Goal: Task Accomplishment & Management: Manage account settings

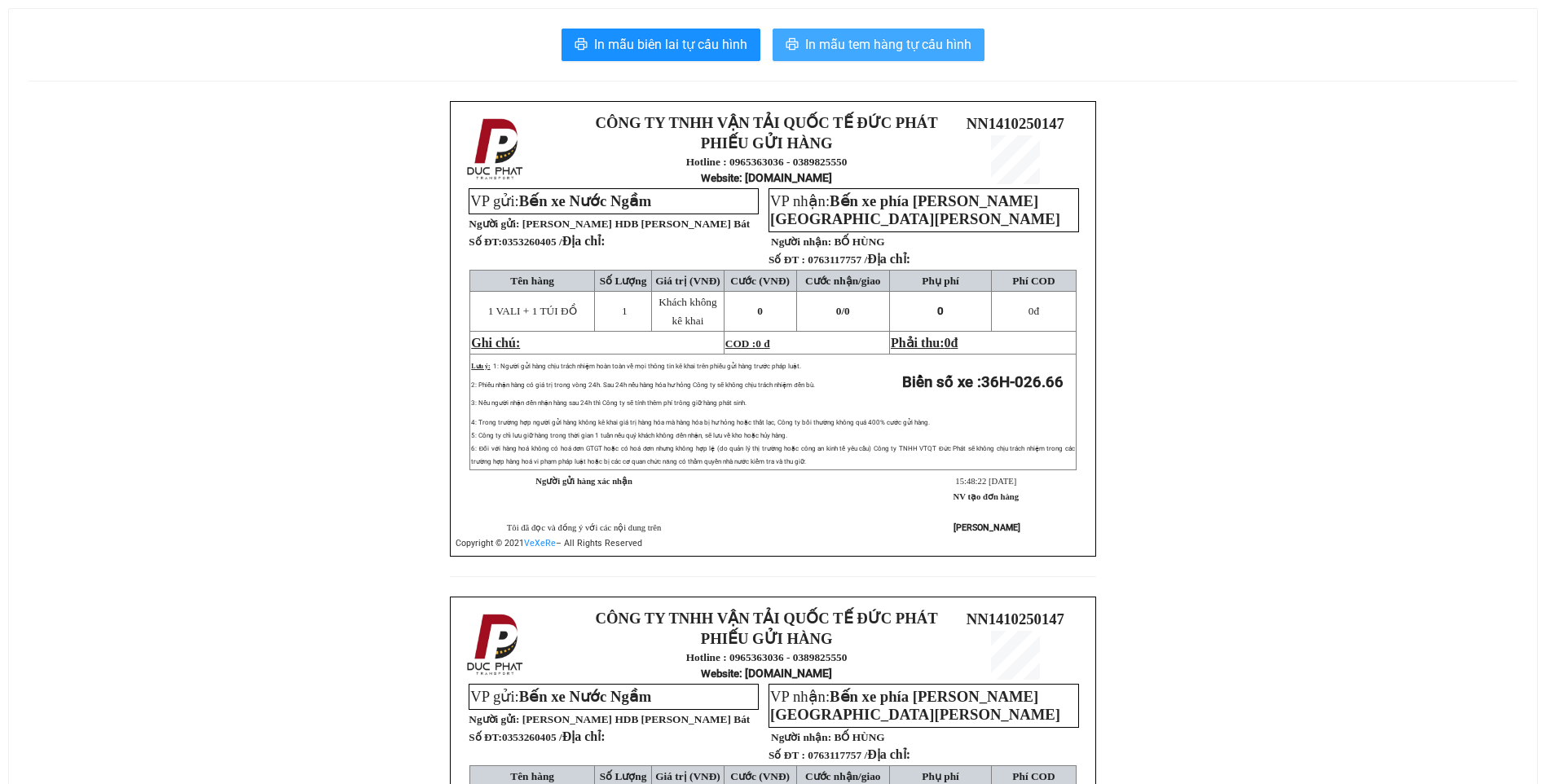
click at [847, 44] on span "In mẫu tem hàng tự cấu hình" at bounding box center [887, 44] width 166 height 21
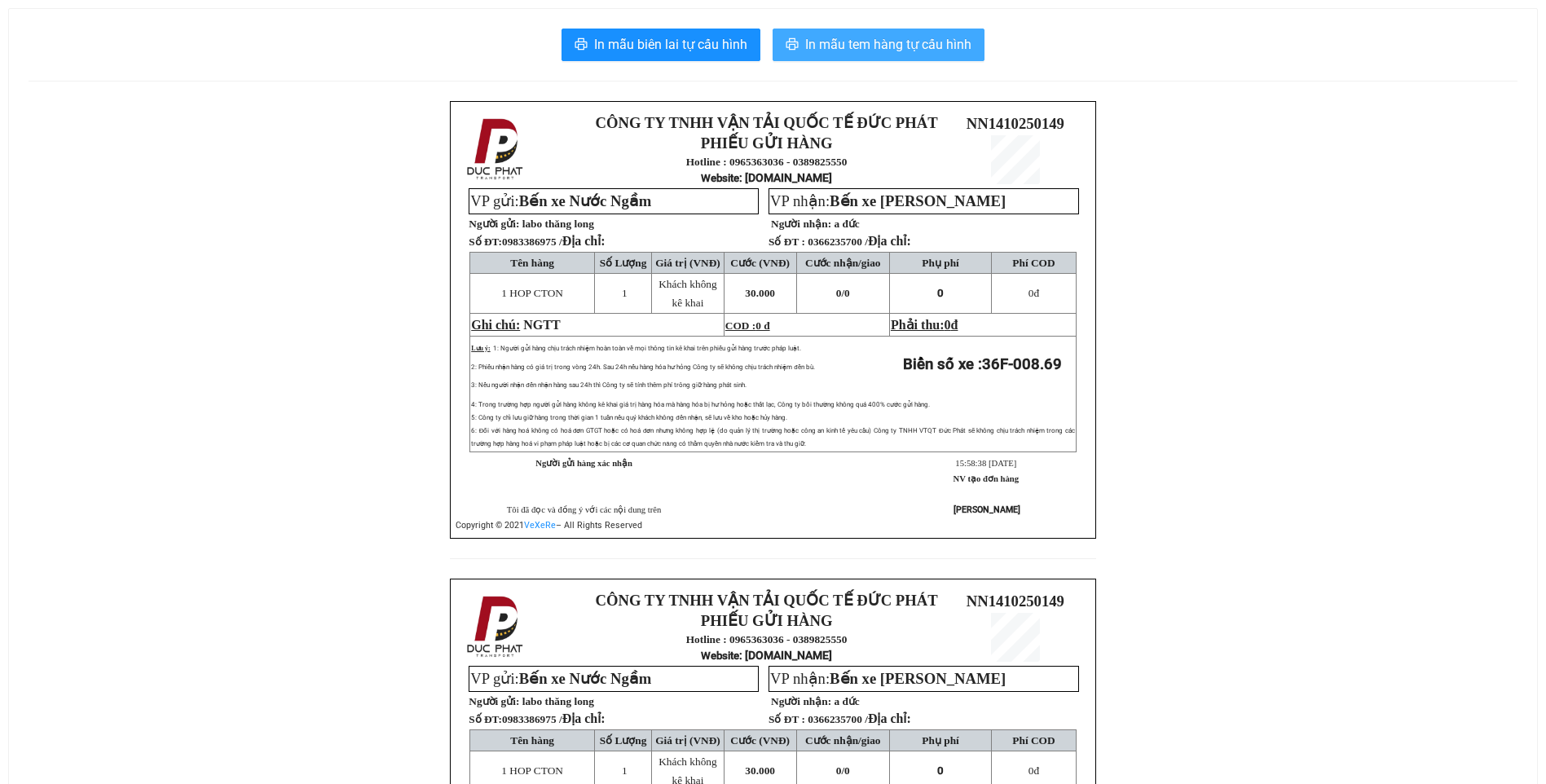
click at [900, 52] on span "In mẫu tem hàng tự cấu hình" at bounding box center [887, 44] width 166 height 21
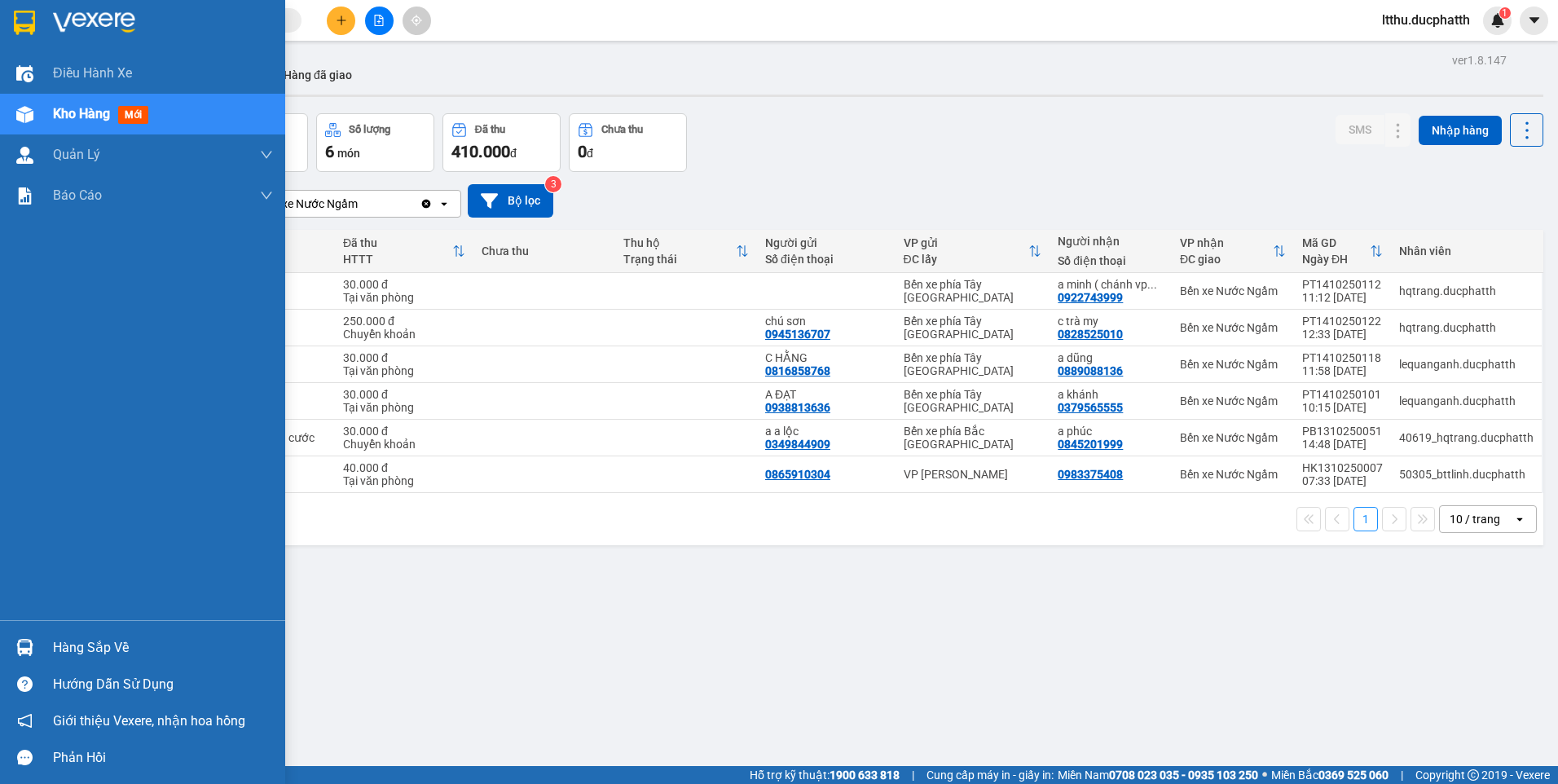
click at [86, 643] on div "Hàng sắp về" at bounding box center [162, 647] width 220 height 24
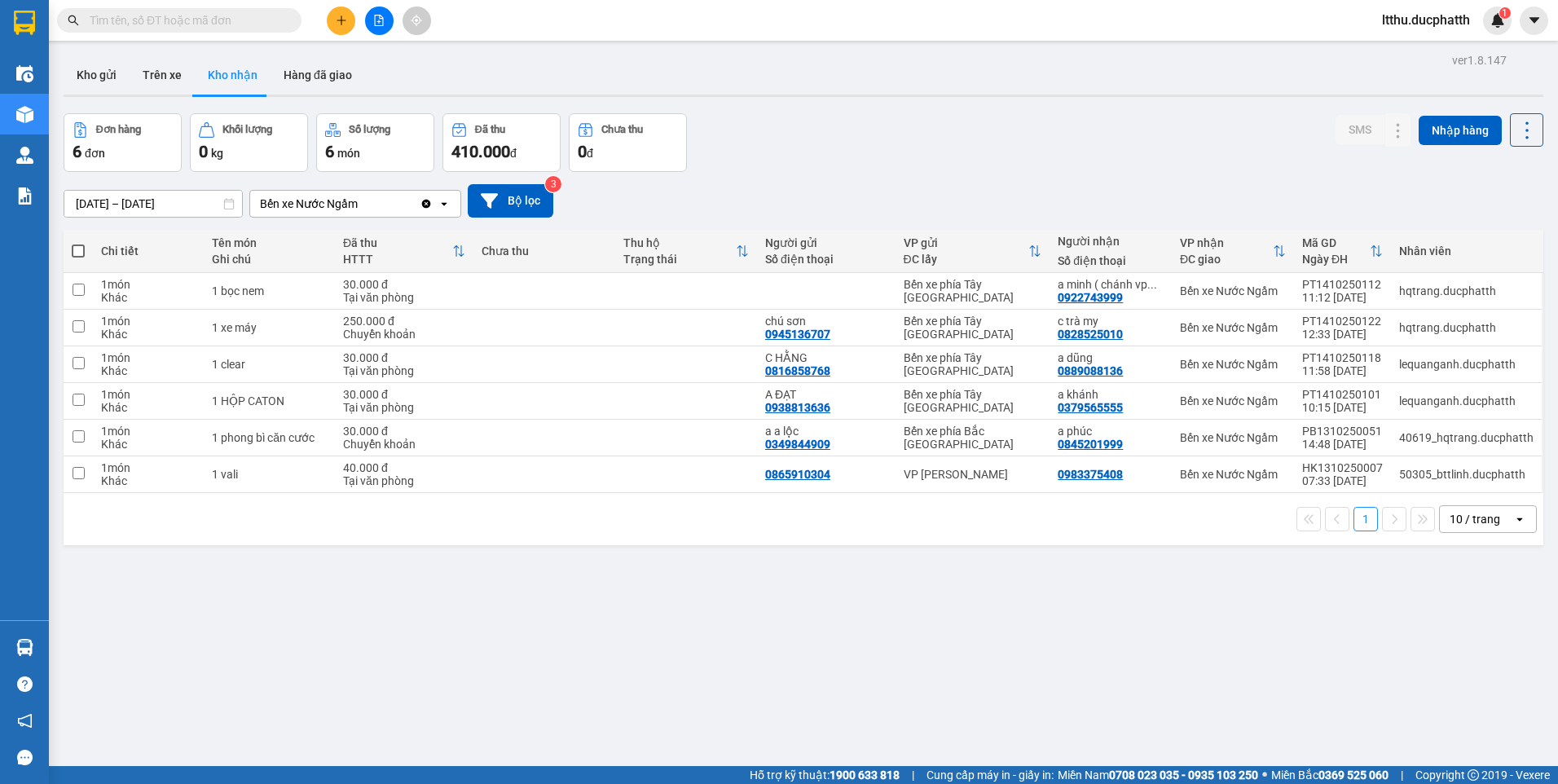
click at [1007, 637] on section "Kết quả tìm kiếm ( 0 ) Bộ lọc No Data ltthu.ducphatth 1 Điều hành xe Kho hàng m…" at bounding box center [779, 392] width 1558 height 784
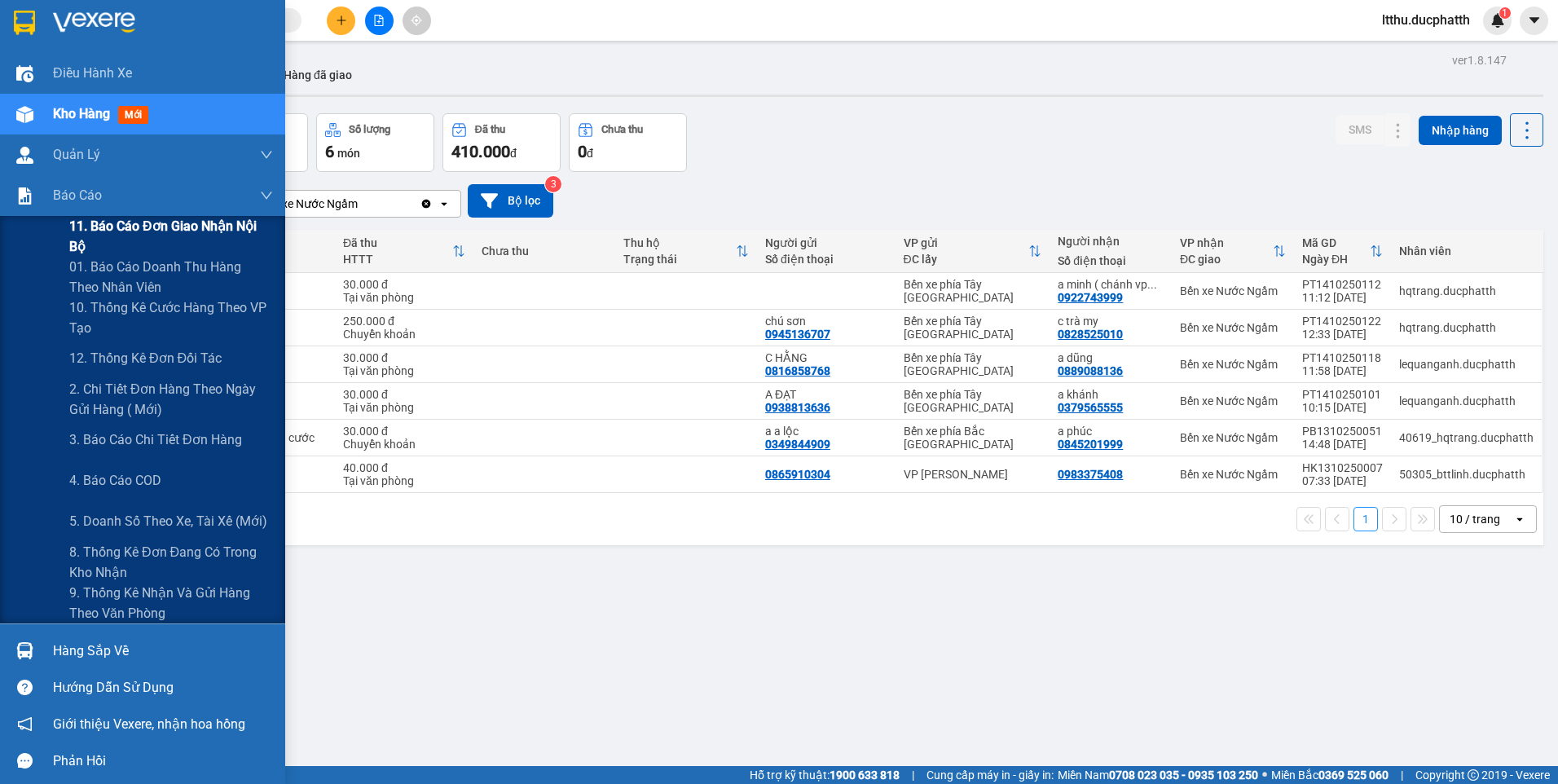
click at [152, 245] on span "11. Báo cáo đơn giao nhận nội bộ" at bounding box center [171, 236] width 204 height 40
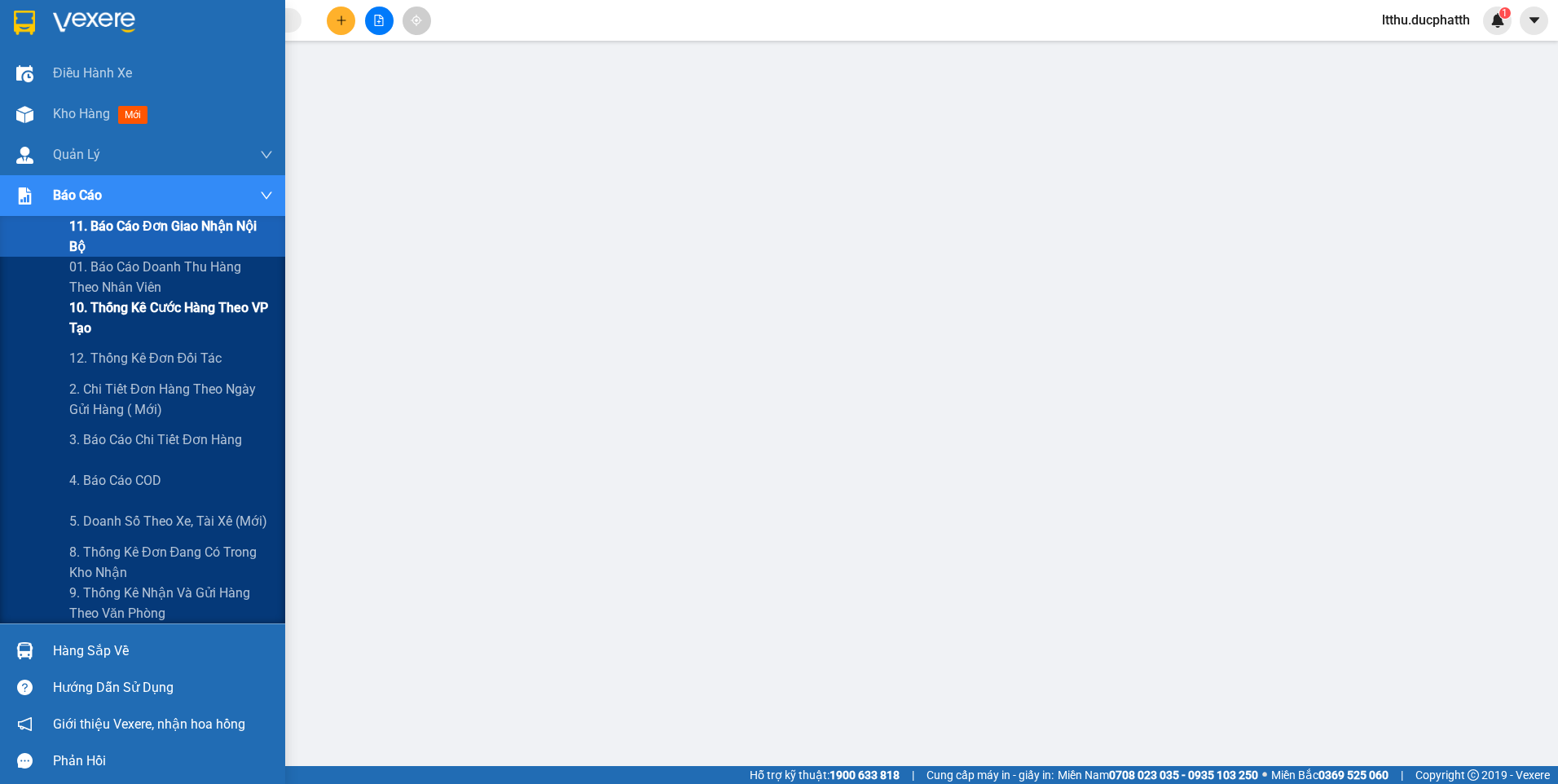
click at [122, 325] on span "10. Thống kê cước hàng theo VP tạo" at bounding box center [171, 317] width 204 height 40
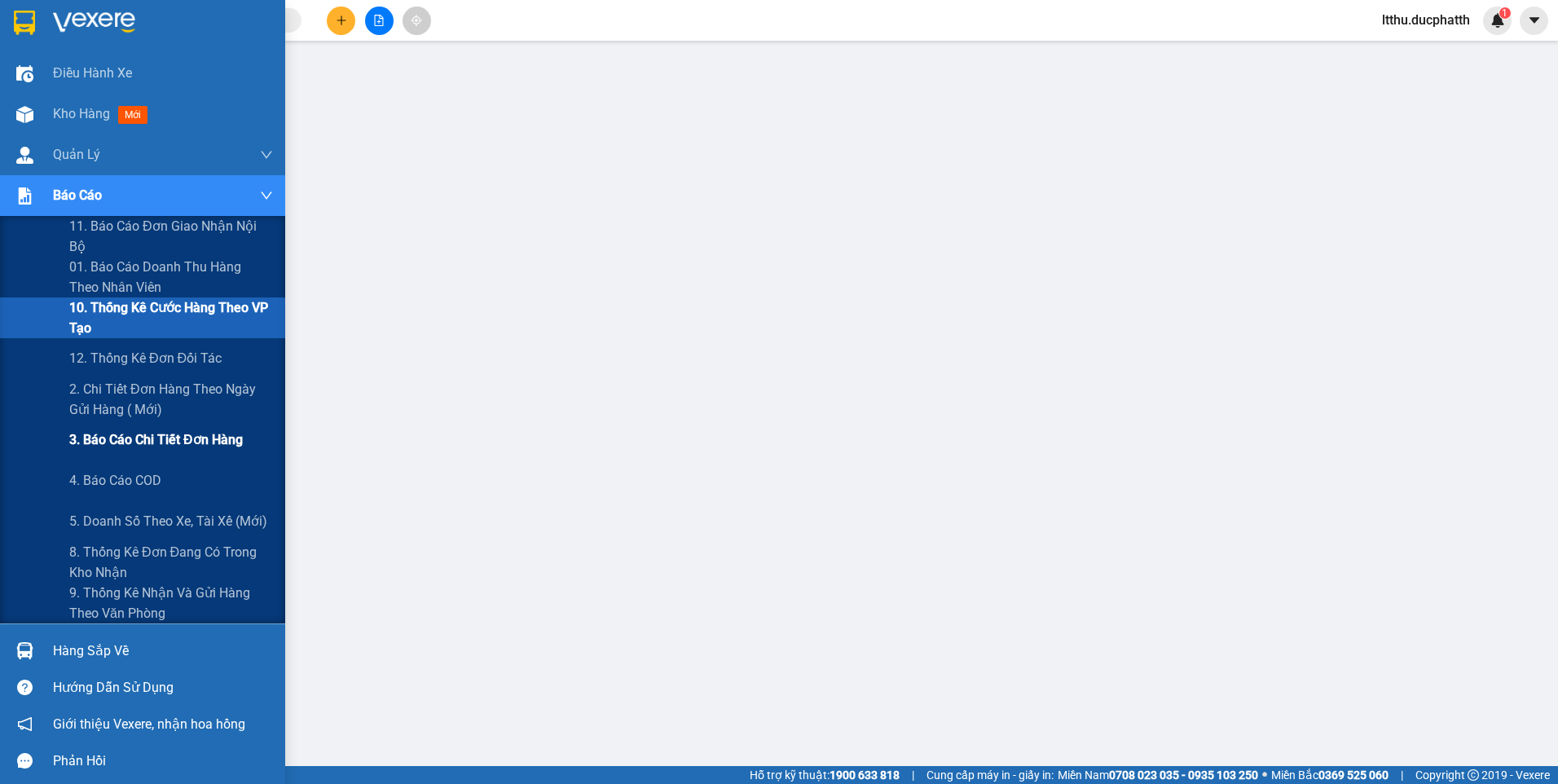
click at [174, 444] on span "3. Báo cáo chi tiết đơn hàng" at bounding box center [155, 440] width 173 height 21
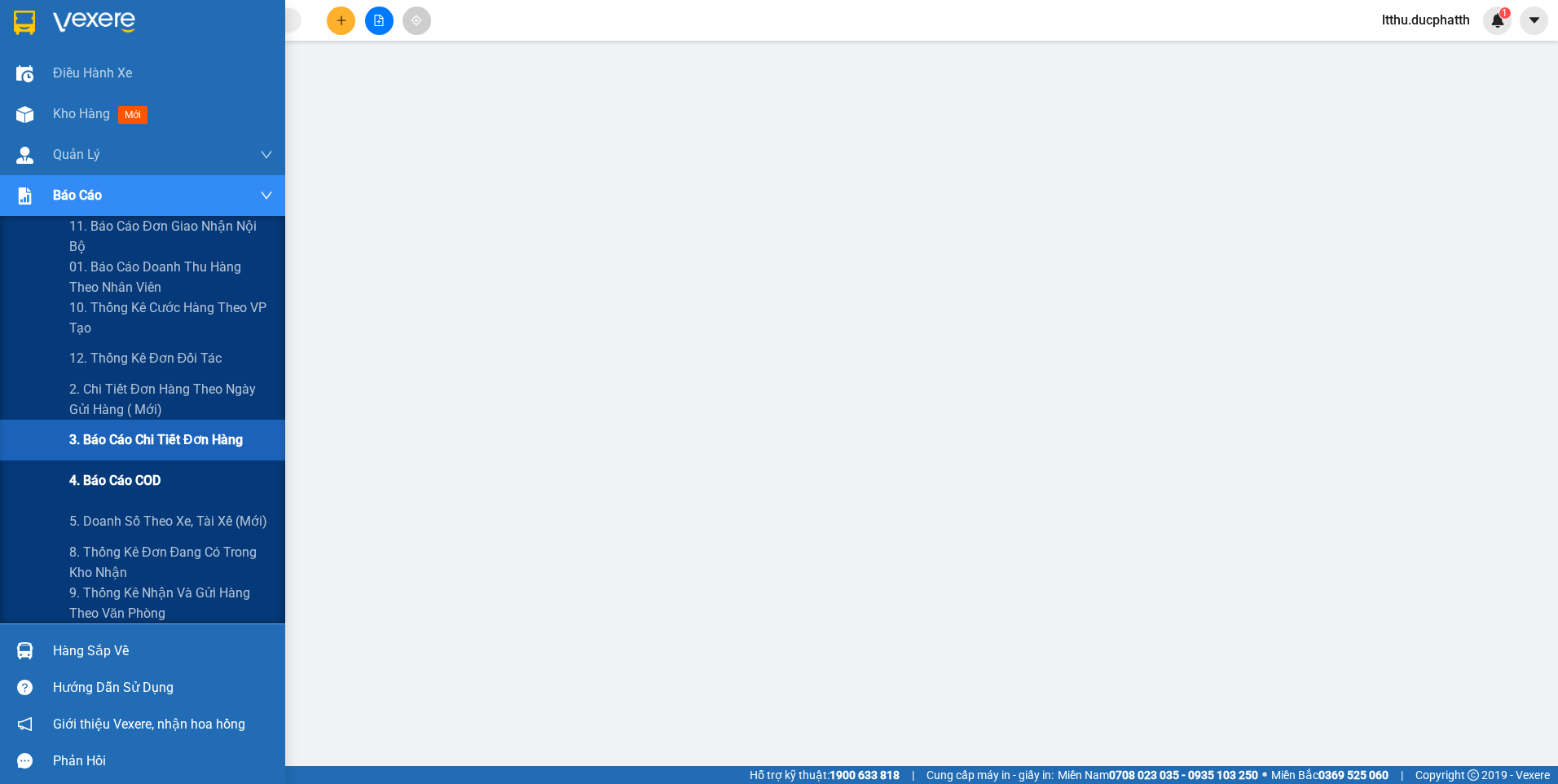
click at [128, 481] on span "4. Báo cáo COD" at bounding box center [115, 480] width 92 height 21
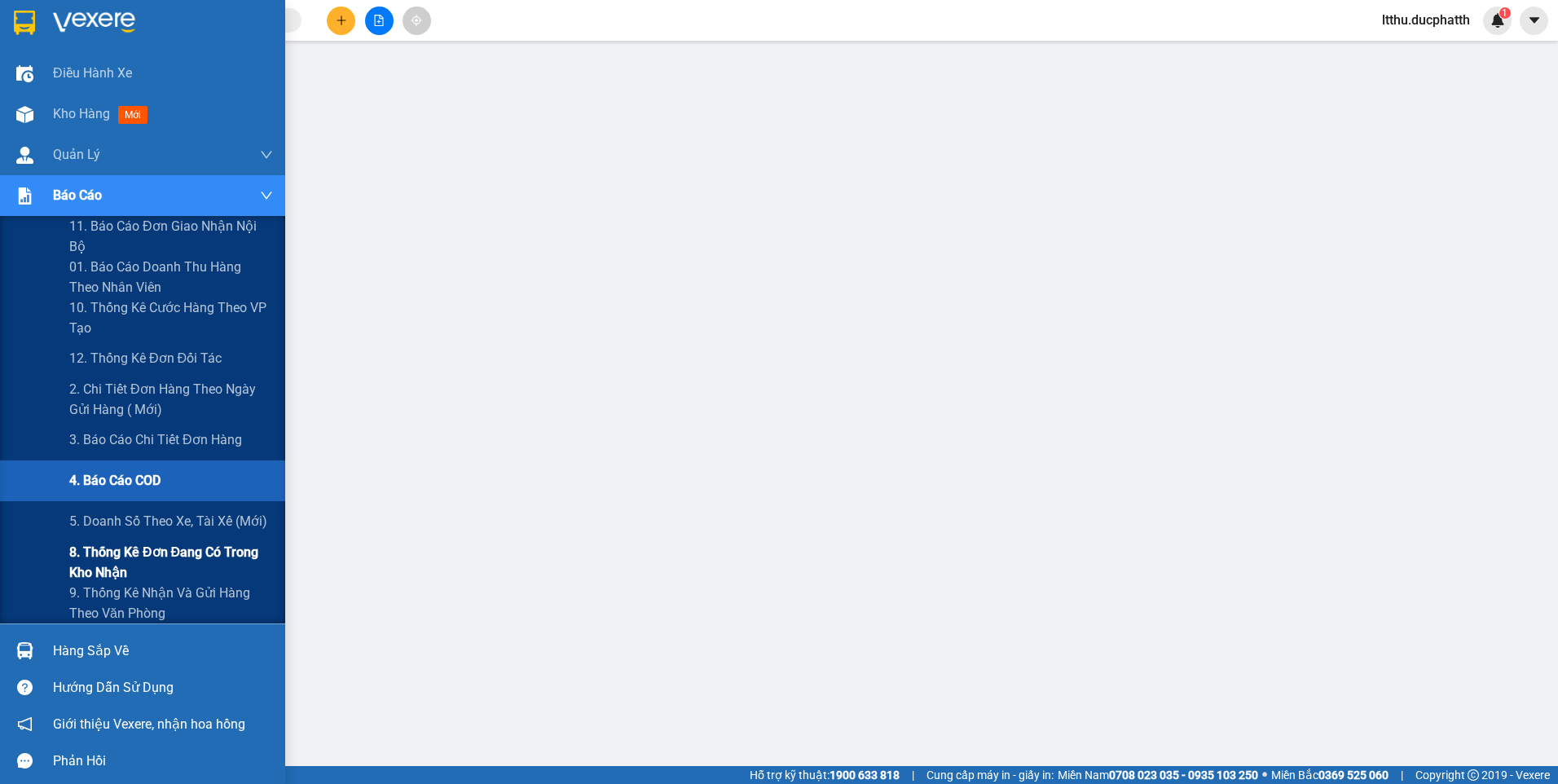
click at [162, 560] on span "8. Thống kê đơn đang có trong kho nhận" at bounding box center [171, 562] width 204 height 40
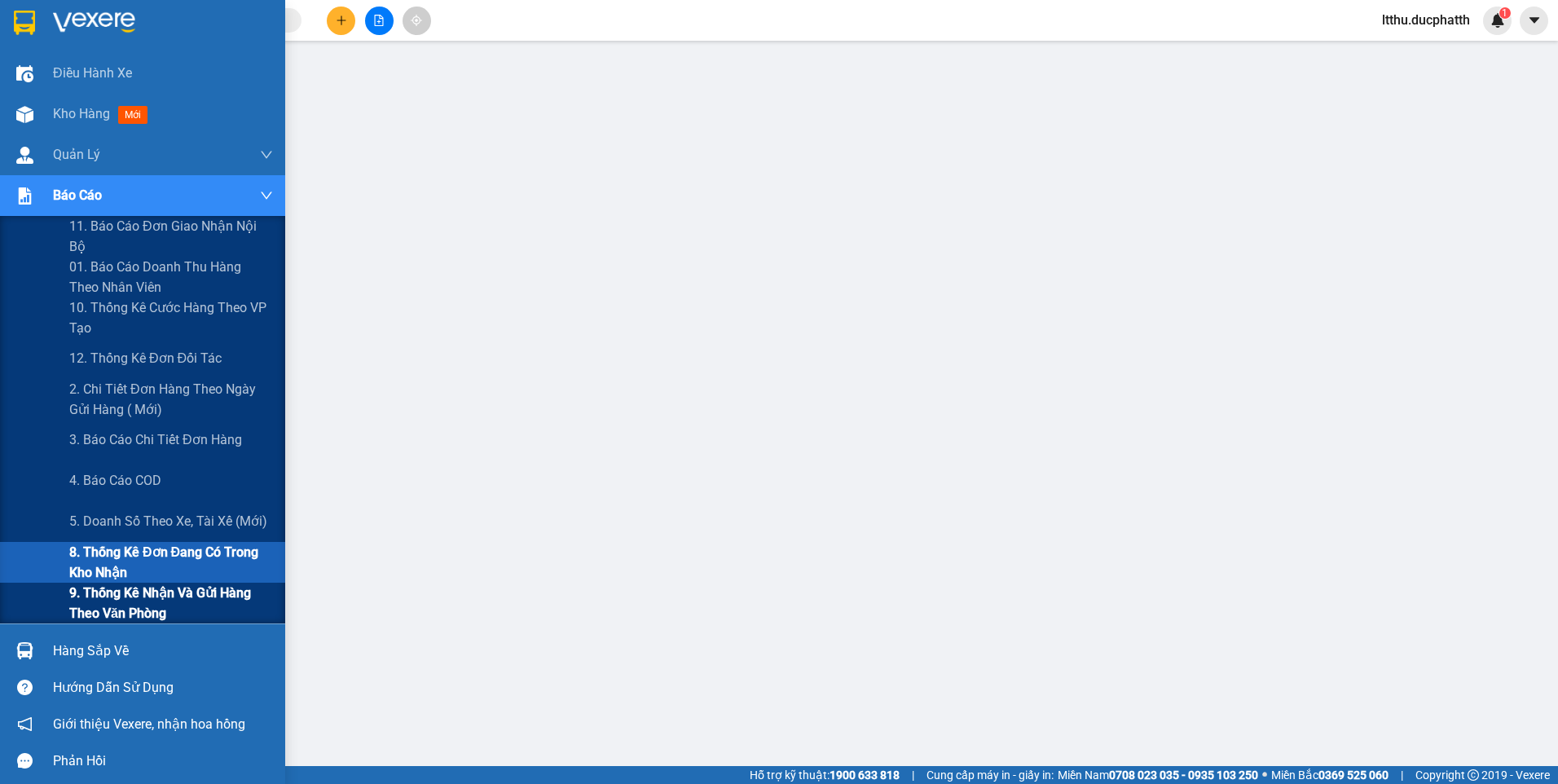
click at [118, 601] on span "9. Thống kê nhận và gửi hàng theo văn phòng" at bounding box center [171, 602] width 204 height 40
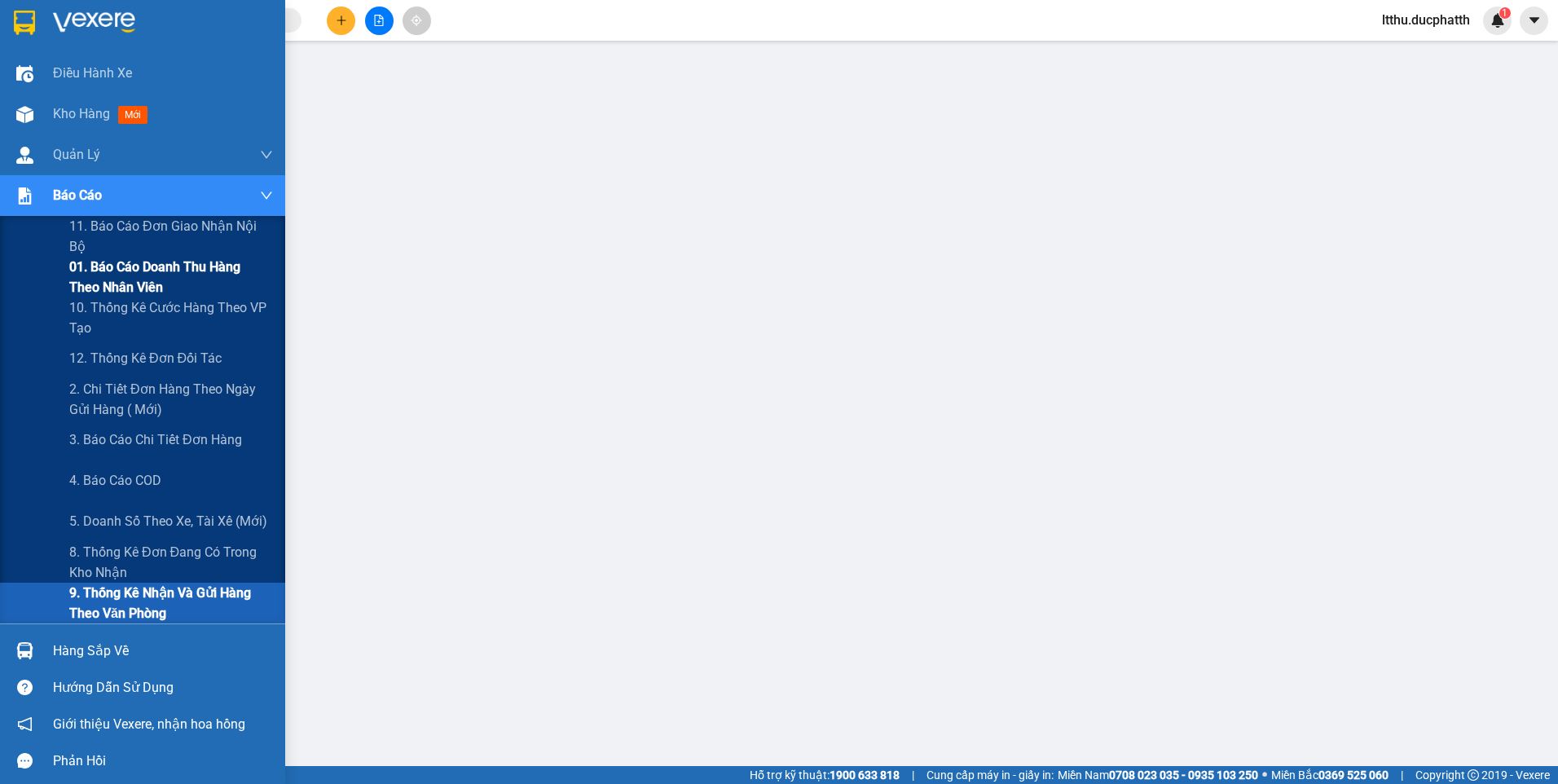
click at [131, 267] on span "01. Báo cáo doanh thu hàng theo nhân viên" at bounding box center [171, 276] width 204 height 40
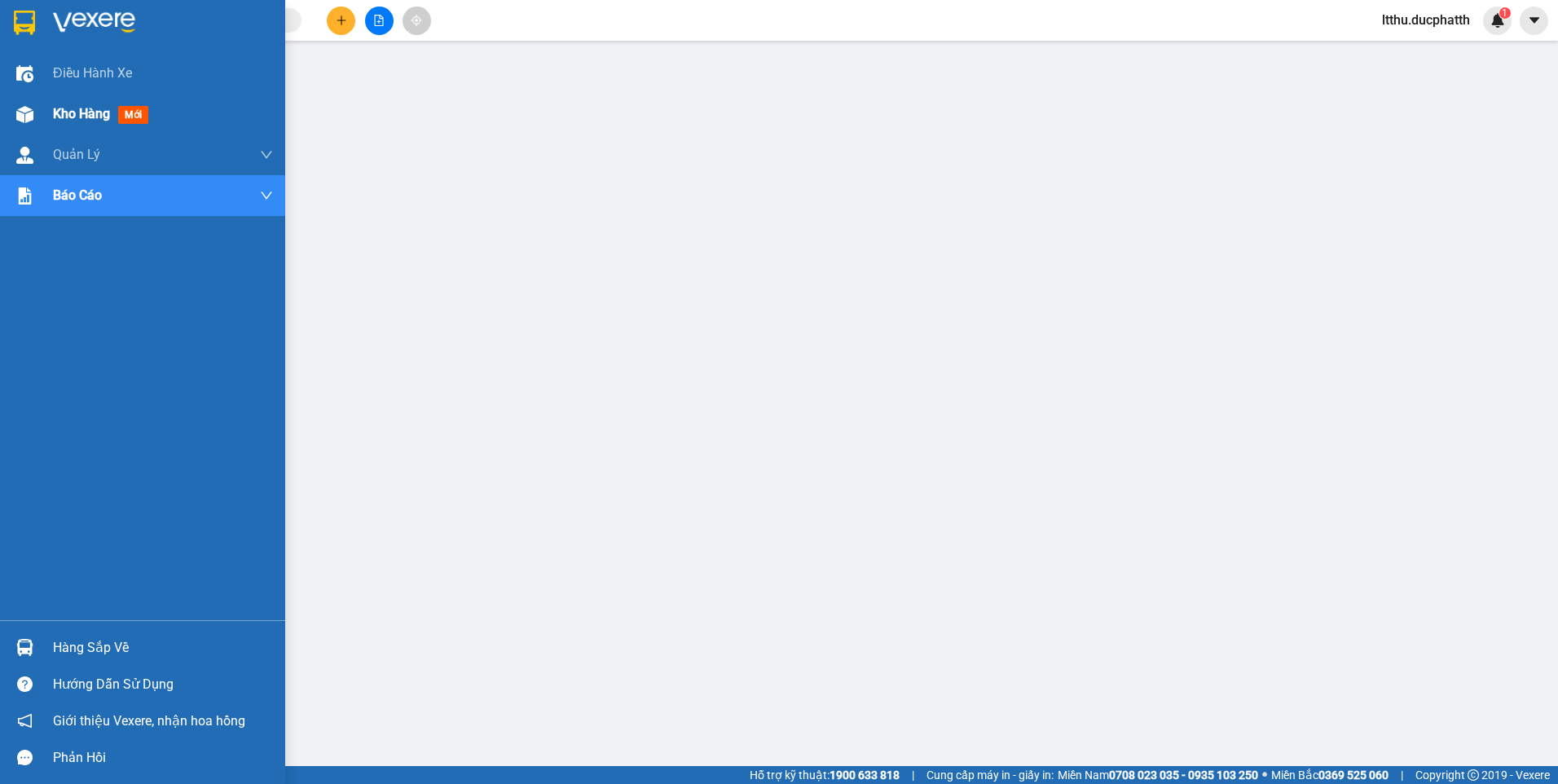
click at [93, 116] on span "Kho hàng" at bounding box center [82, 113] width 57 height 15
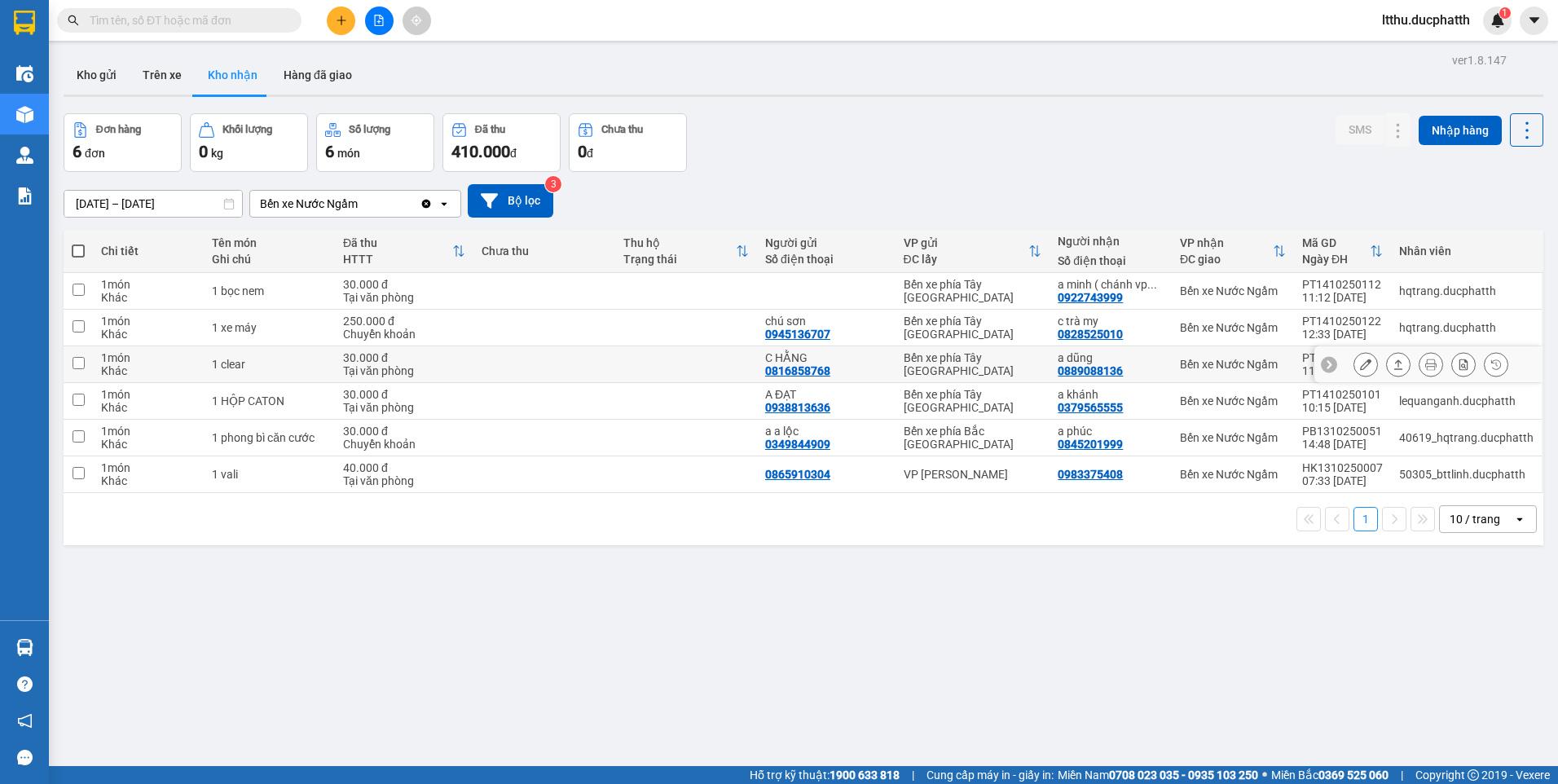
click at [1387, 371] on button at bounding box center [1398, 364] width 22 height 29
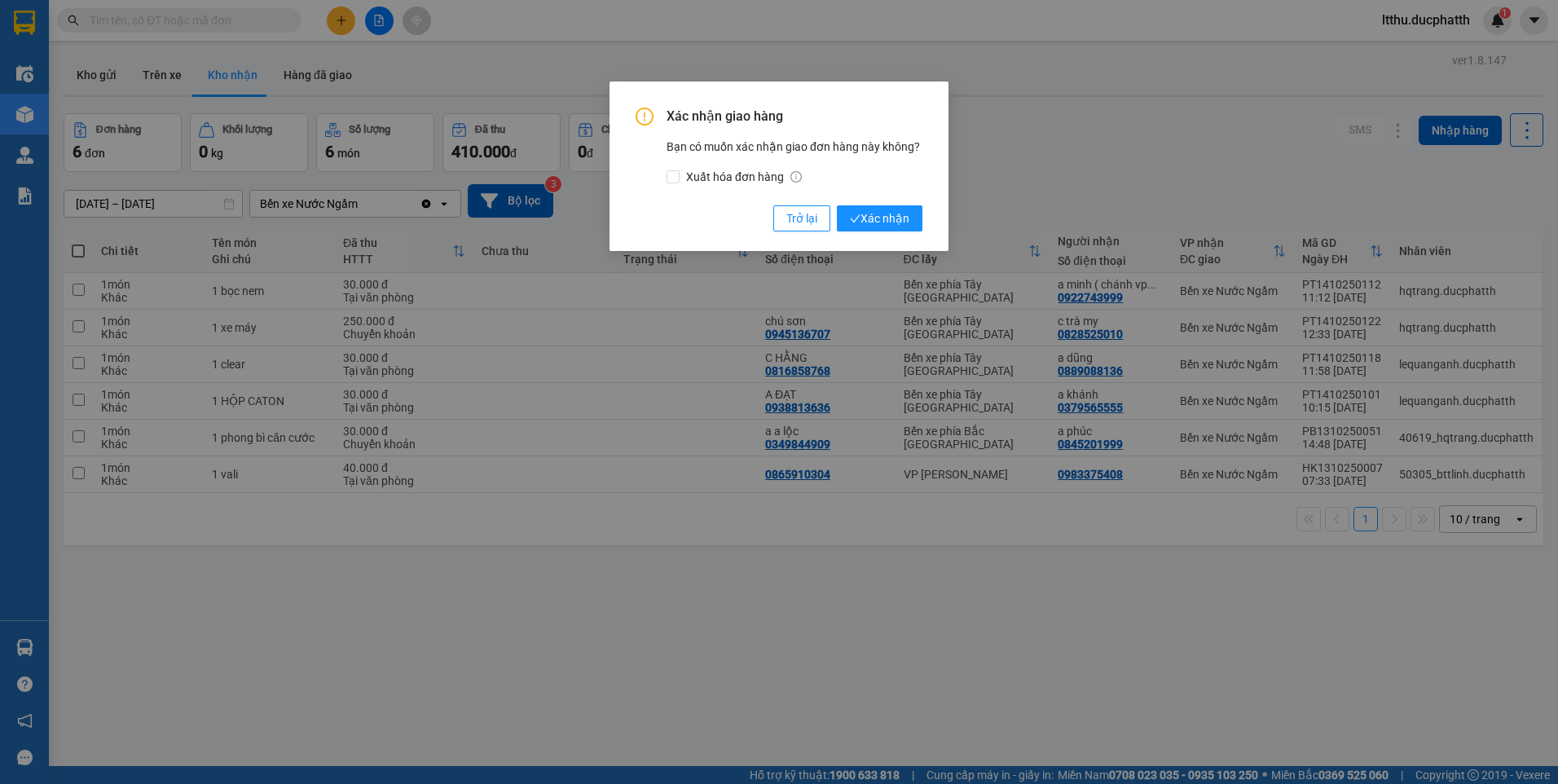
click at [886, 203] on div "Xác nhận giao hàng Bạn có muốn xác nhận giao đơn hàng này không? Xuất hóa đơn h…" at bounding box center [779, 170] width 287 height 124
click at [882, 215] on span "Xác nhận" at bounding box center [880, 218] width 59 height 18
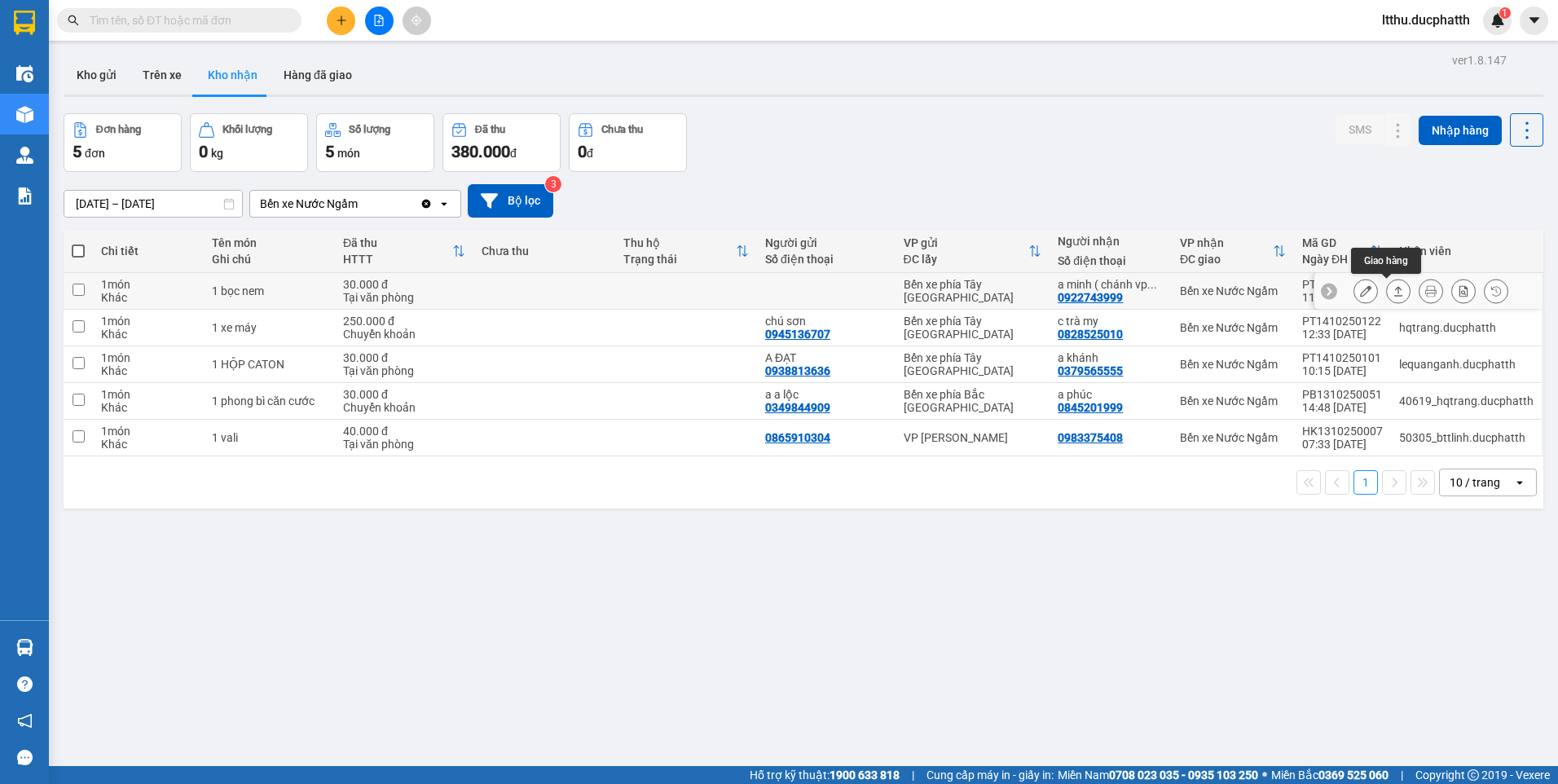
click at [1393, 294] on icon at bounding box center [1398, 291] width 12 height 12
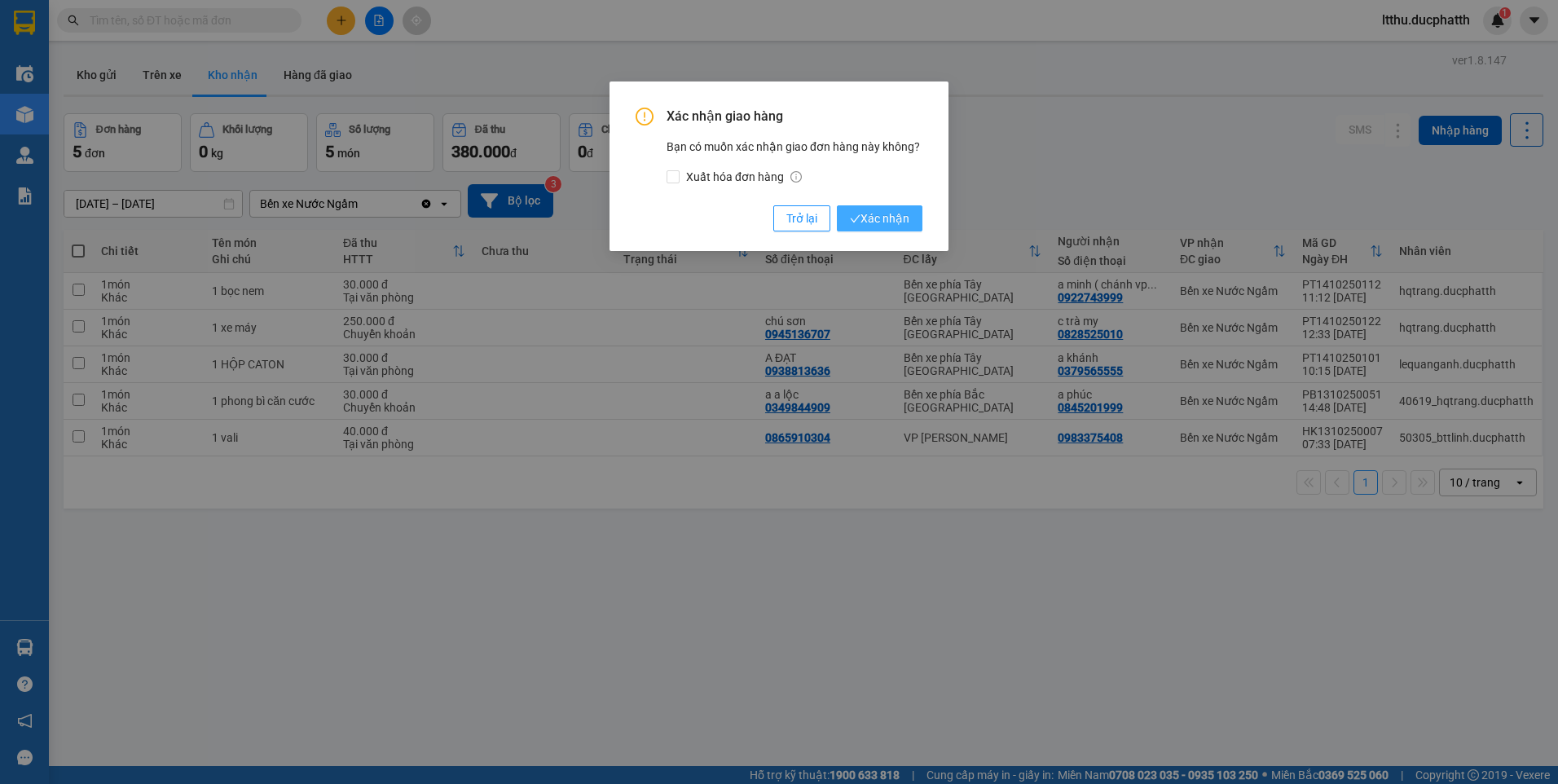
click at [907, 219] on span "Xác nhận" at bounding box center [880, 218] width 59 height 18
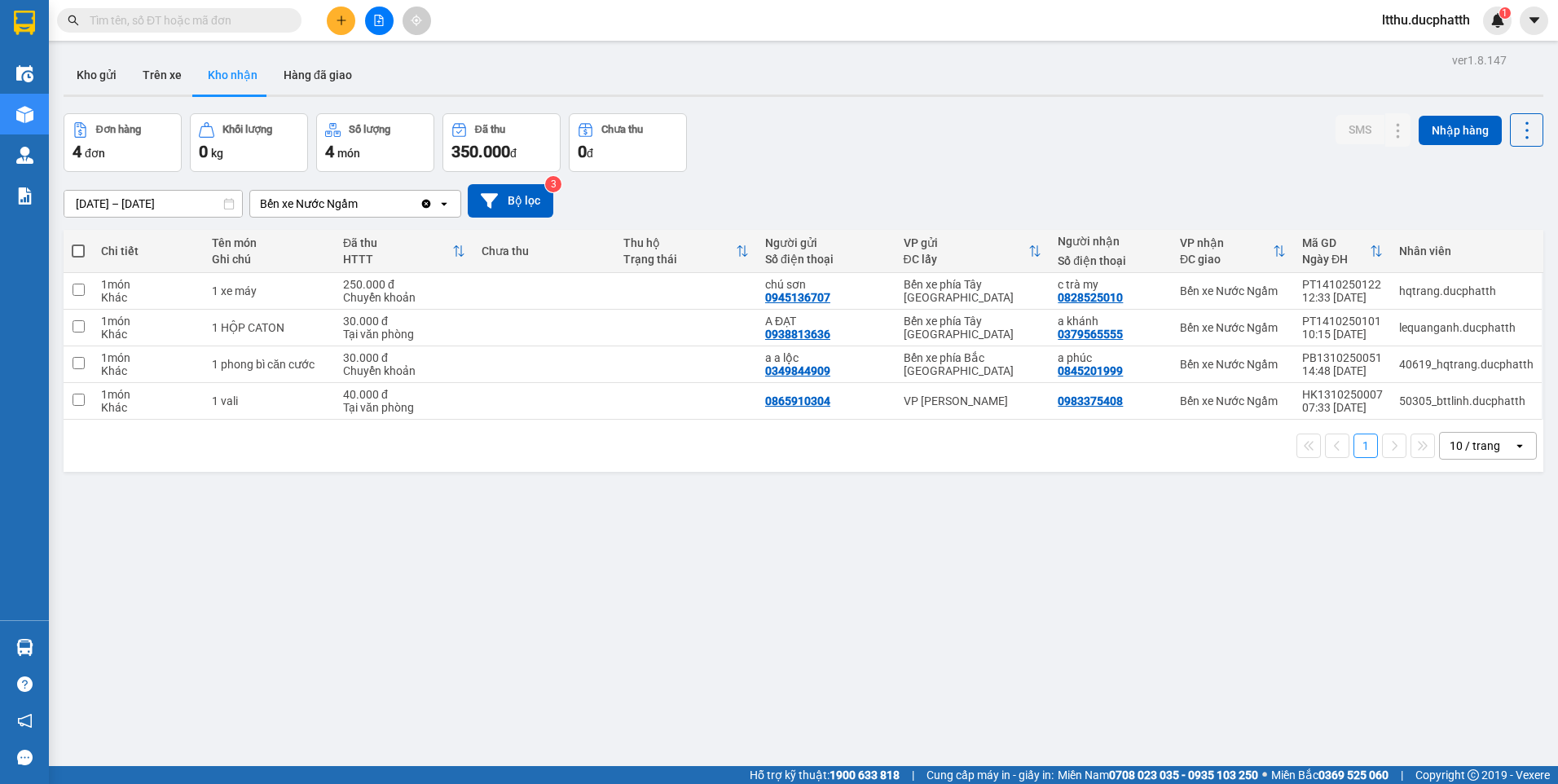
click at [678, 562] on div "ver 1.8.147 Kho gửi Trên xe Kho nhận Hàng đã giao Đơn hàng 4 đơn Khối lượng 0 k…" at bounding box center [804, 440] width 1493 height 784
drag, startPoint x: 811, startPoint y: 651, endPoint x: 380, endPoint y: 730, distance: 438.2
click at [810, 651] on div "ver 1.8.147 Kho gửi Trên xe Kho nhận Hàng đã giao Đơn hàng 4 đơn Khối lượng 0 k…" at bounding box center [804, 440] width 1493 height 784
click at [1387, 365] on button at bounding box center [1398, 364] width 22 height 29
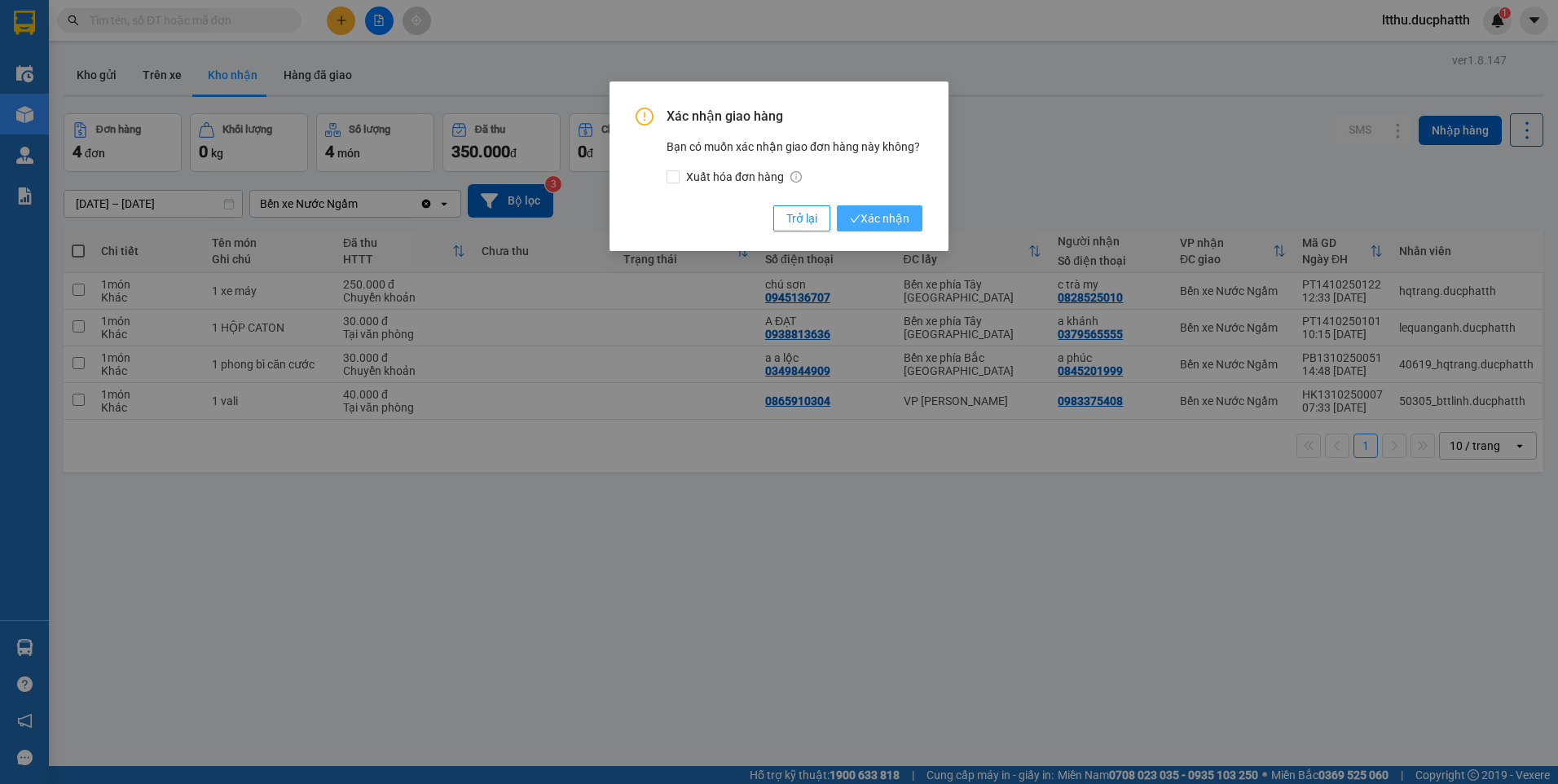
click at [897, 228] on button "Xác nhận" at bounding box center [880, 218] width 85 height 26
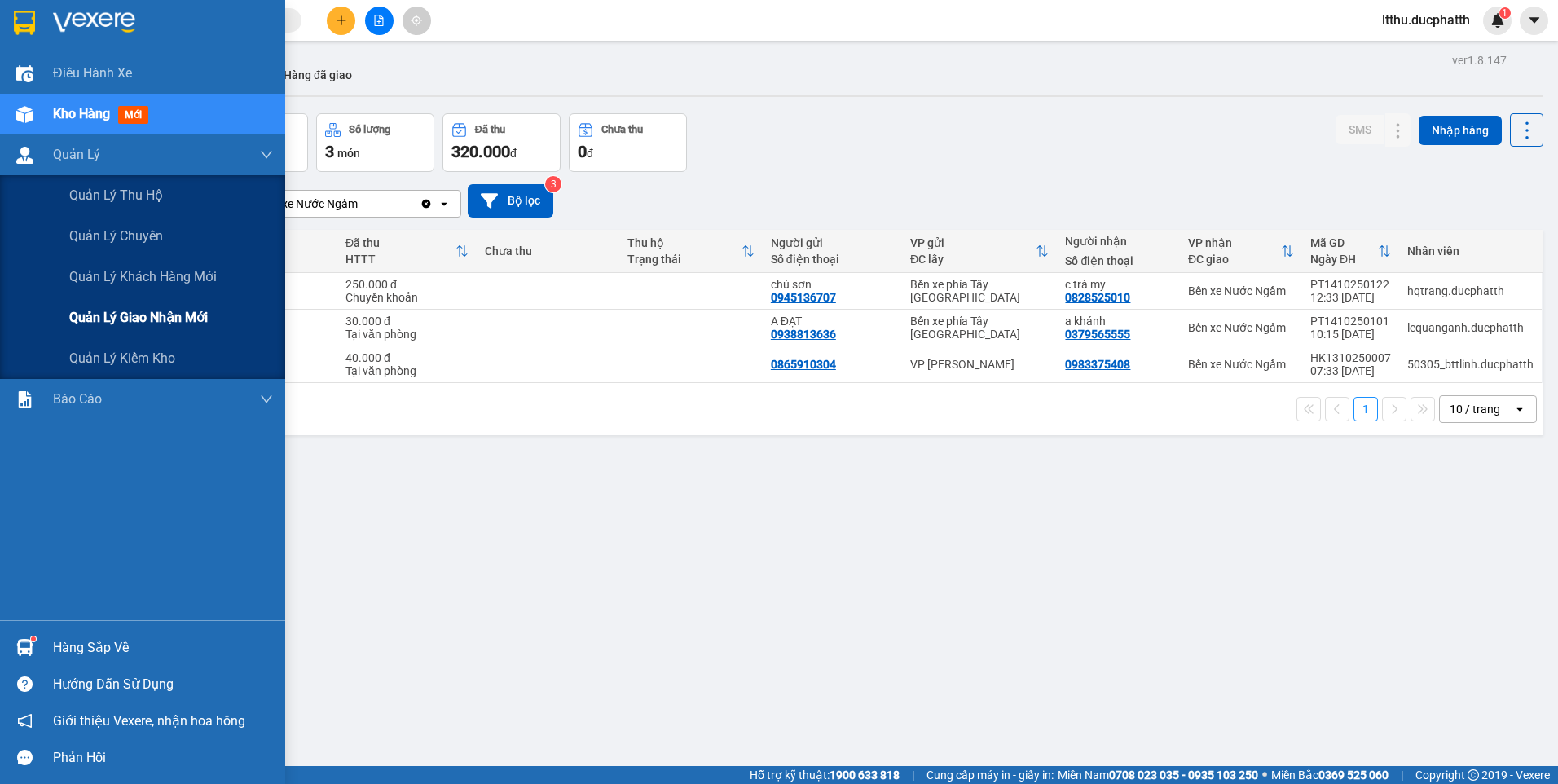
click at [164, 321] on span "Quản lý giao nhận mới" at bounding box center [138, 317] width 138 height 21
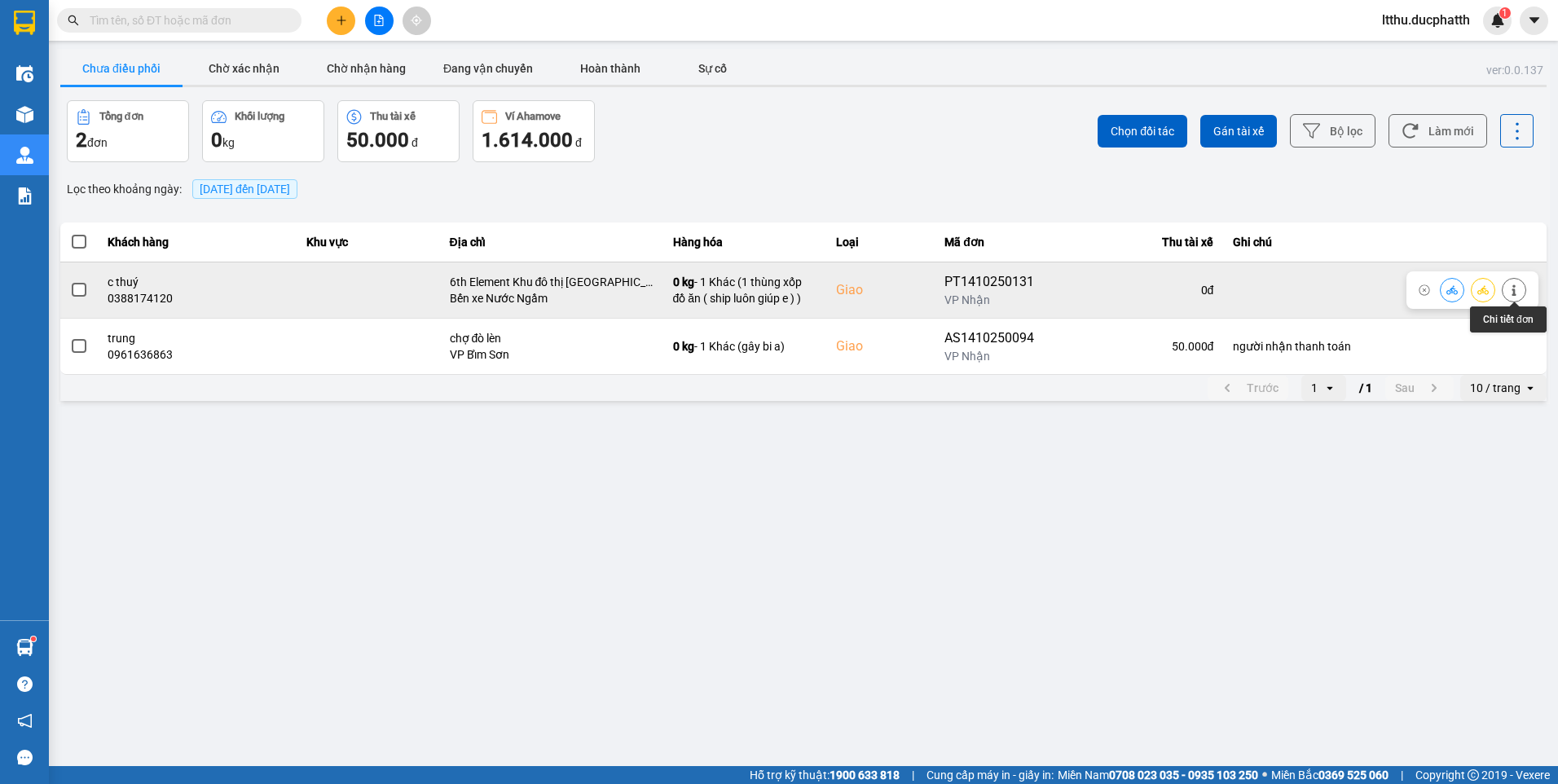
click at [1521, 288] on button at bounding box center [1514, 290] width 22 height 29
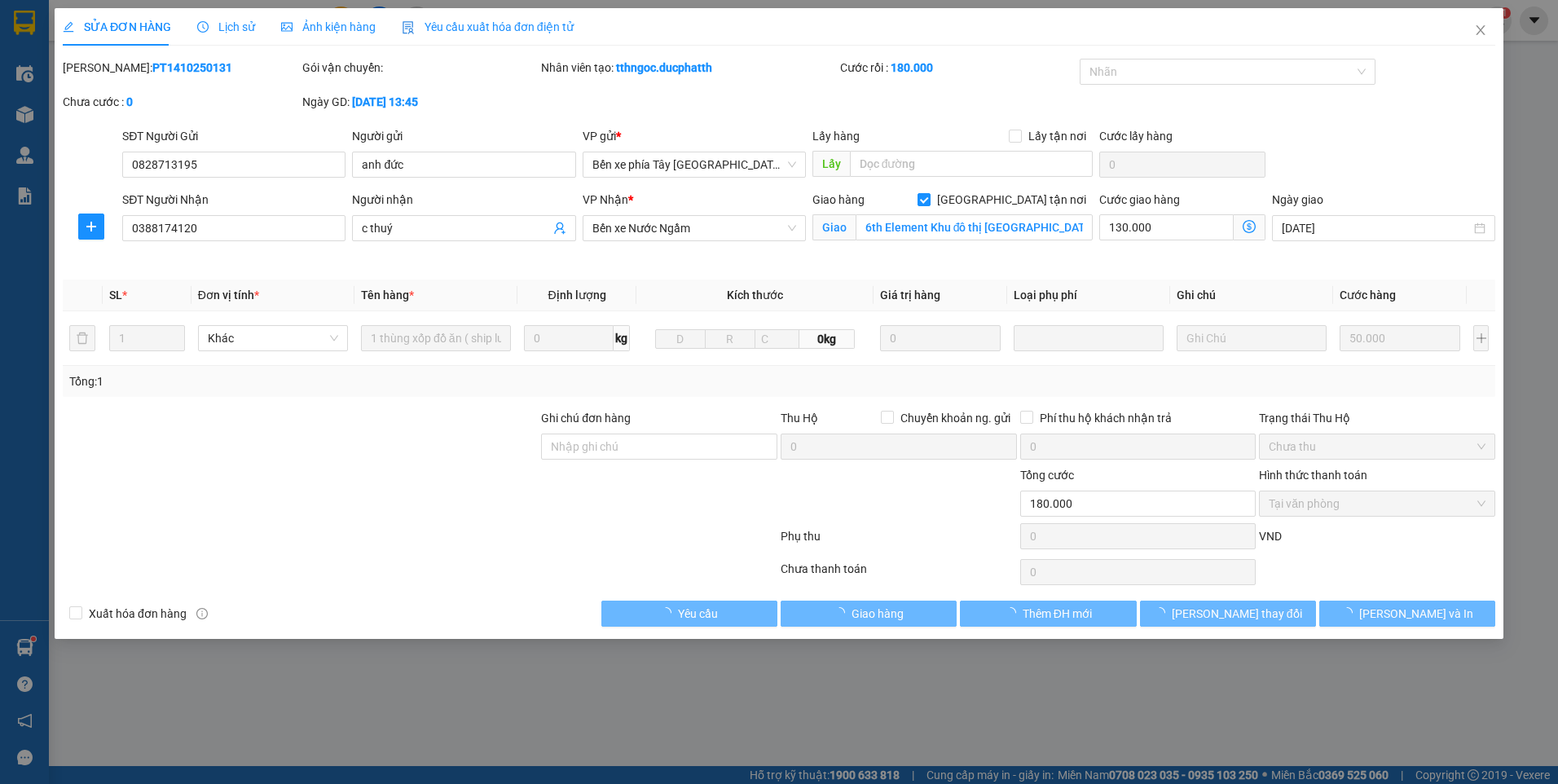
type input "0828713195"
type input "anh đức"
type input "0388174120"
type input "c thuý"
checkbox input "true"
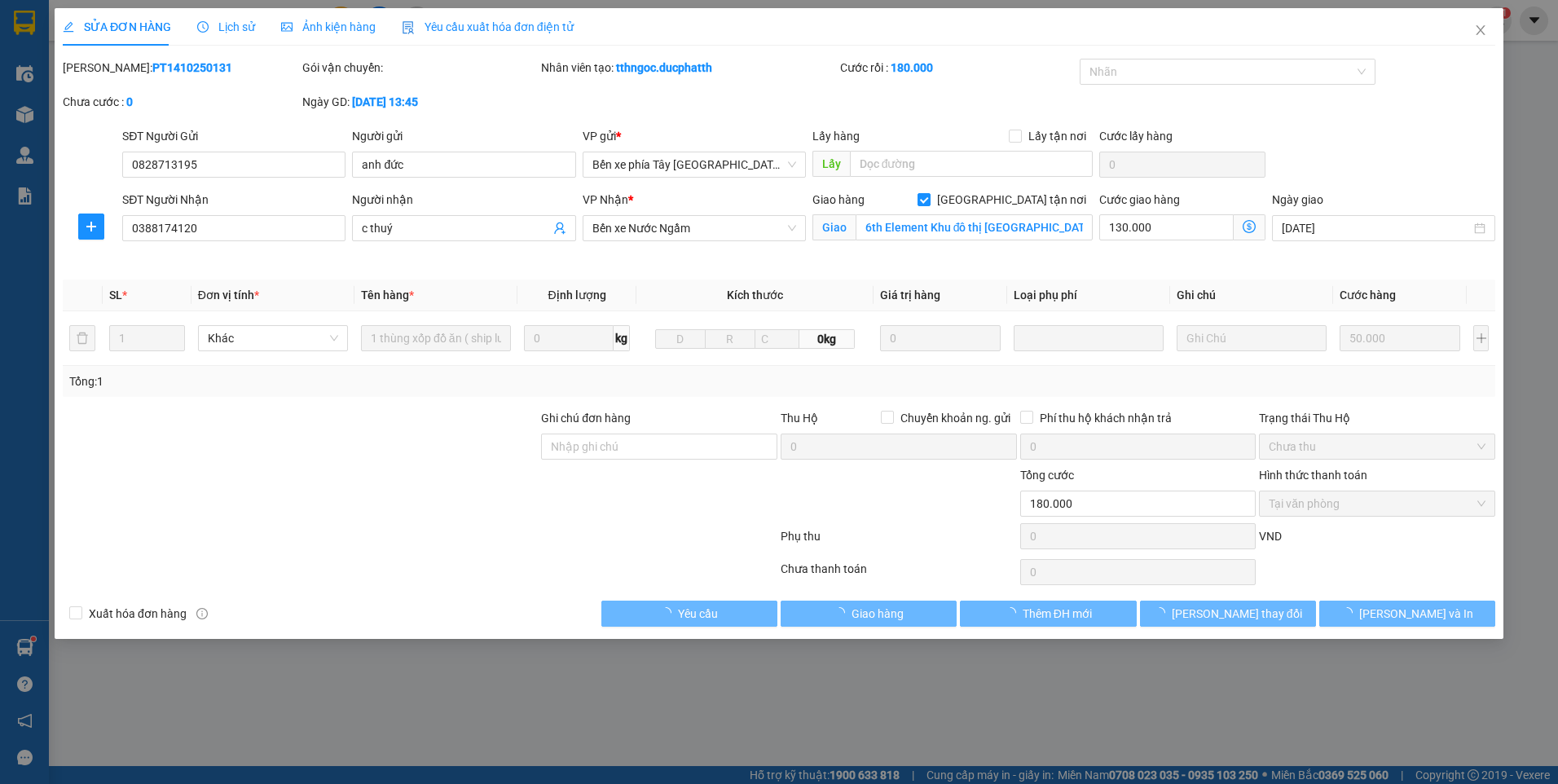
type input "6th Element Khu đô thị Tây Hồ Tây, Tây Hồ, Hà Nội 100000, Việt Nam"
type input "0"
type input "180.000"
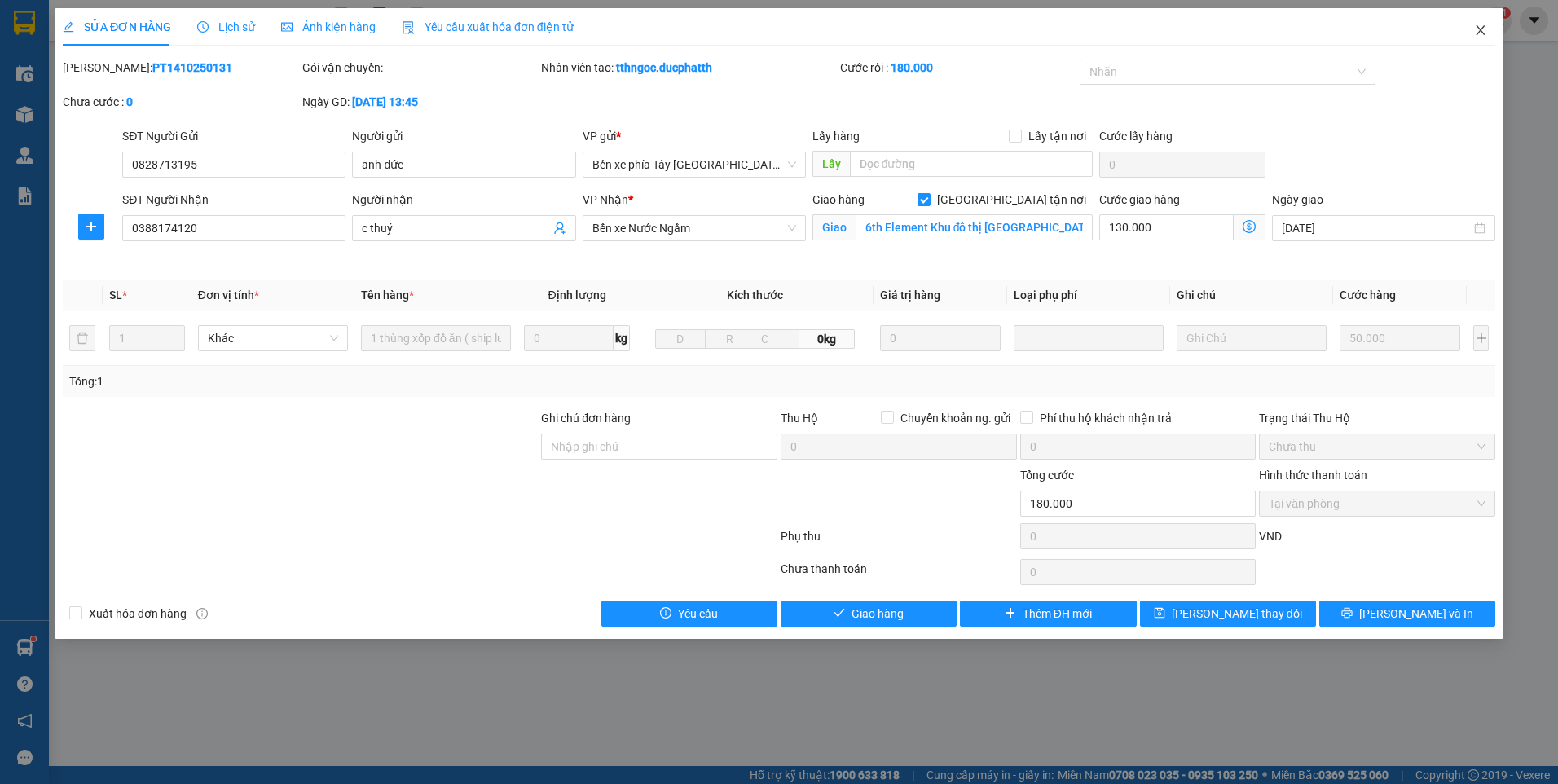
click at [1474, 32] on span "Close" at bounding box center [1481, 30] width 46 height 46
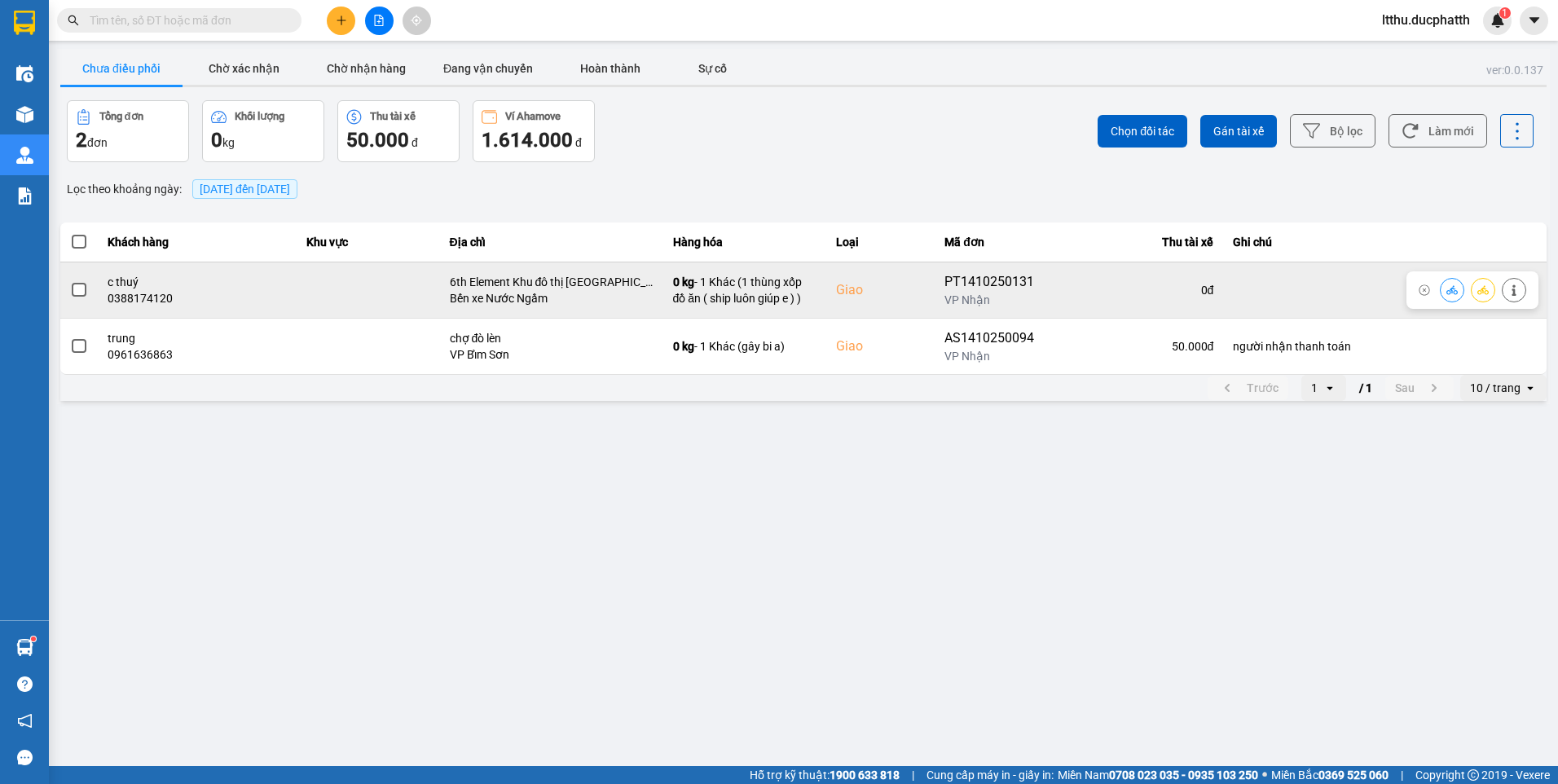
click at [1450, 288] on icon at bounding box center [1452, 290] width 12 height 12
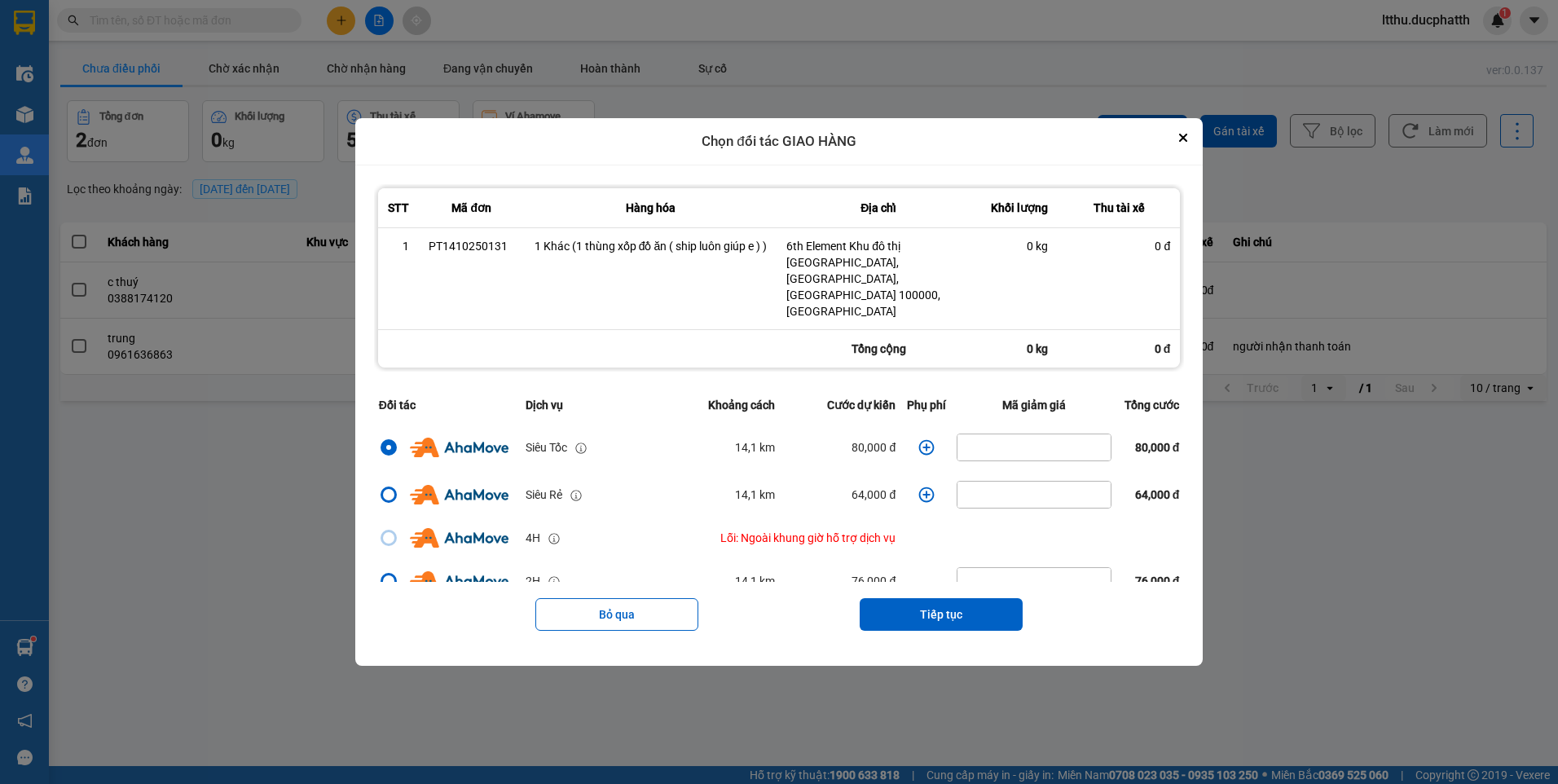
click at [918, 439] on icon "dialog" at bounding box center [926, 447] width 16 height 16
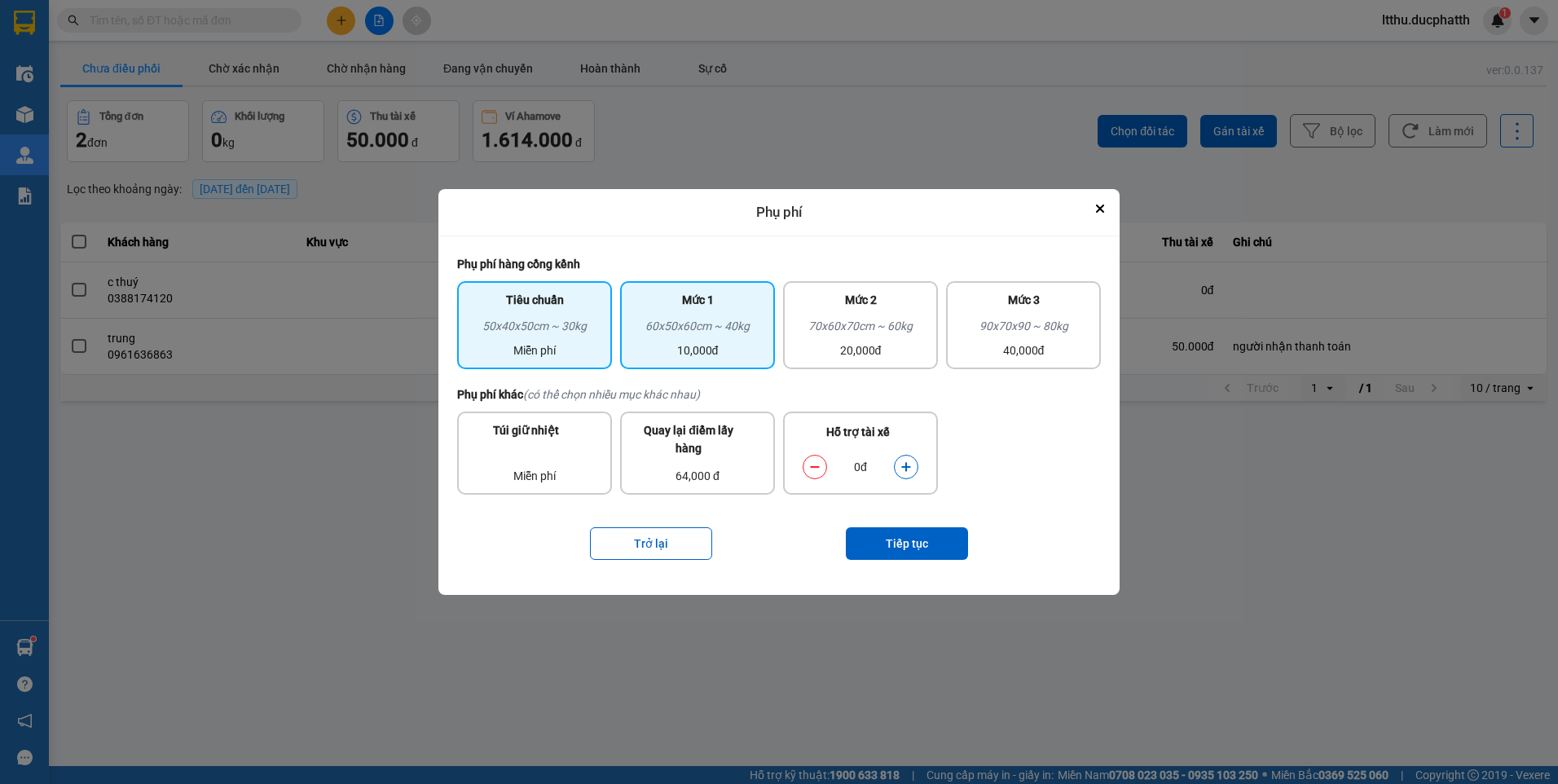
click at [699, 344] on div "10,000đ" at bounding box center [697, 351] width 136 height 18
click at [909, 470] on icon "dialog" at bounding box center [906, 466] width 12 height 12
click at [817, 466] on icon "dialog" at bounding box center [815, 466] width 9 height 2
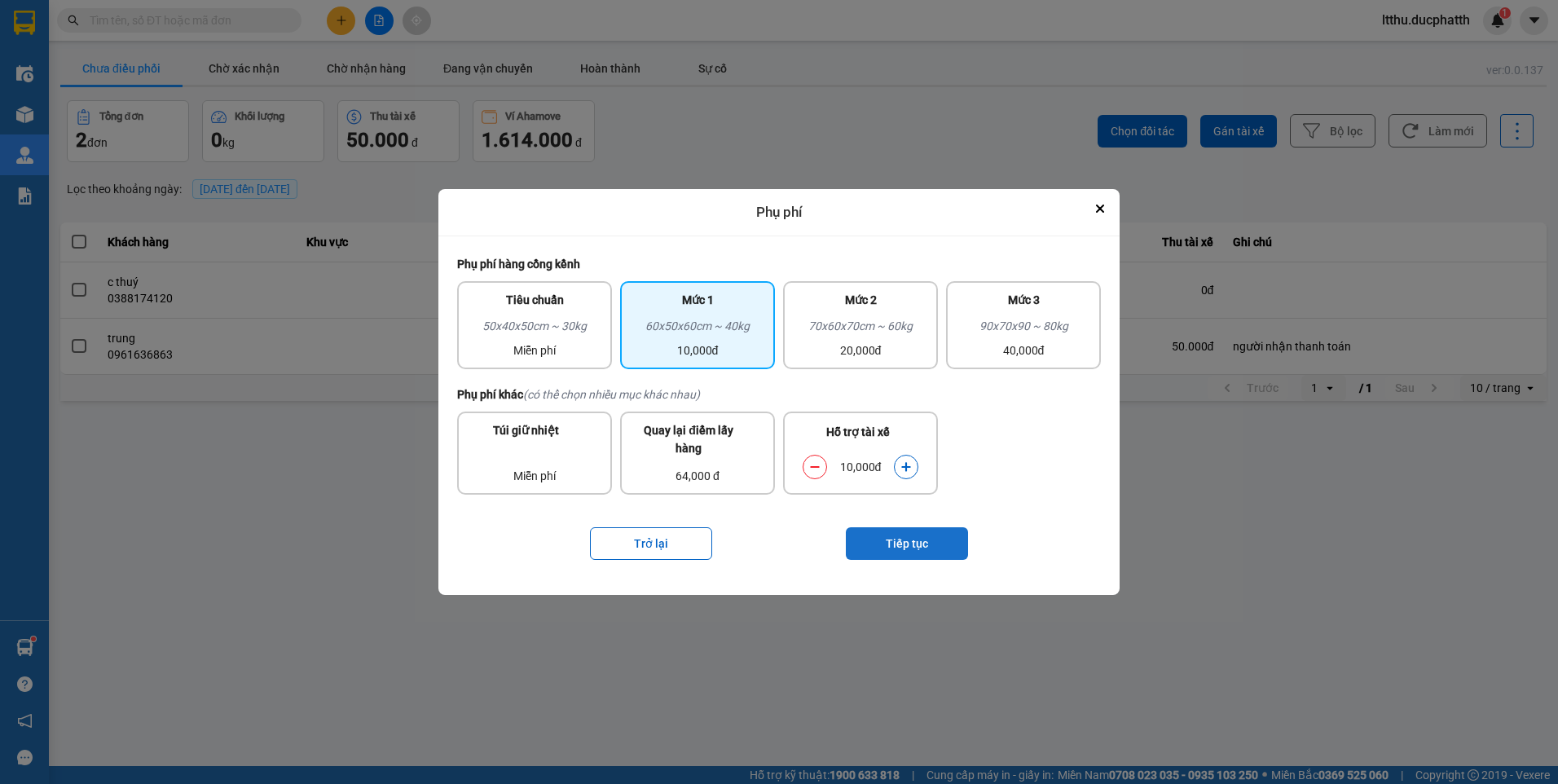
click at [913, 536] on button "Tiếp tục" at bounding box center [907, 544] width 122 height 32
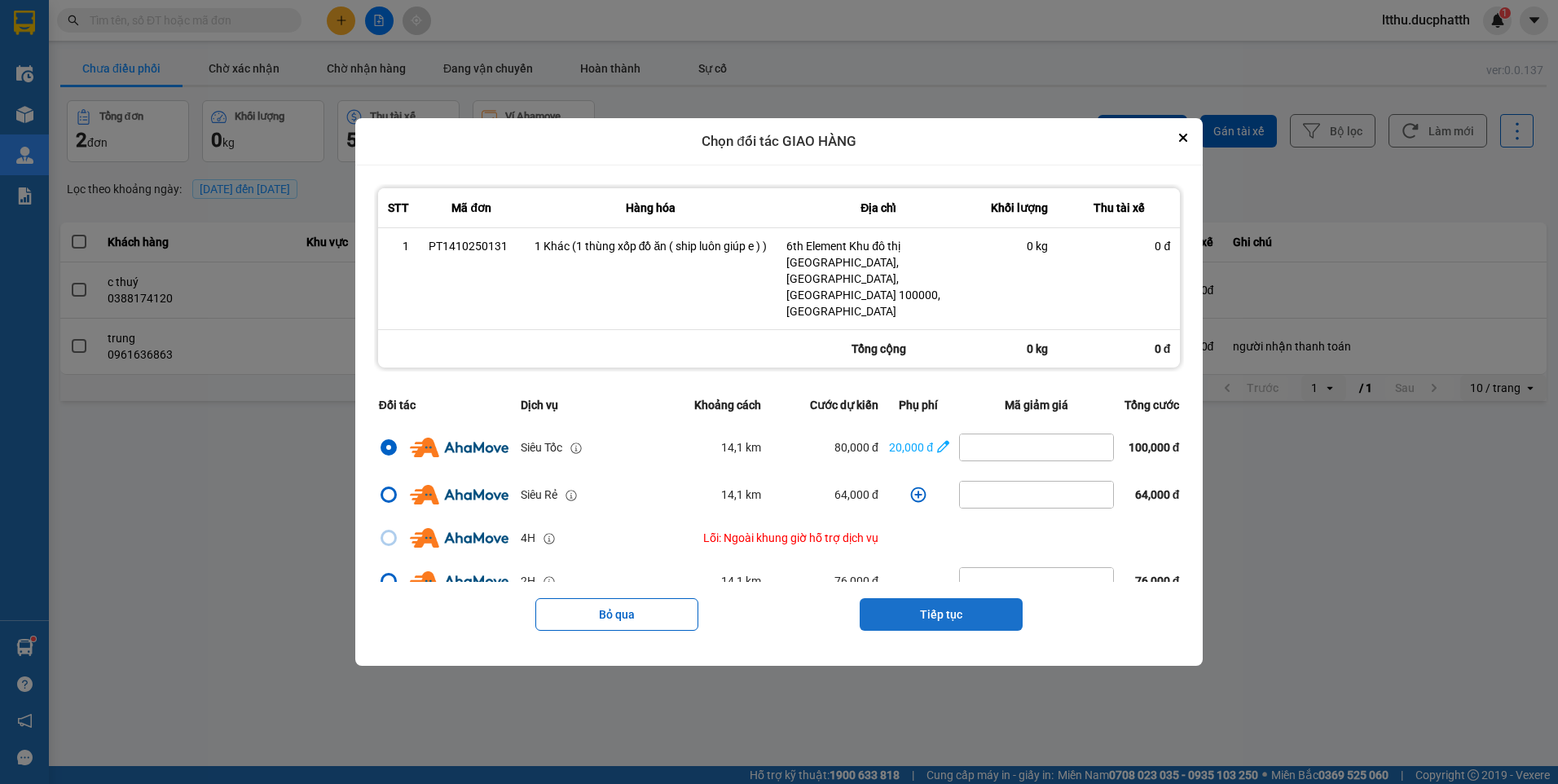
click at [925, 598] on button "Tiếp tục" at bounding box center [941, 614] width 163 height 32
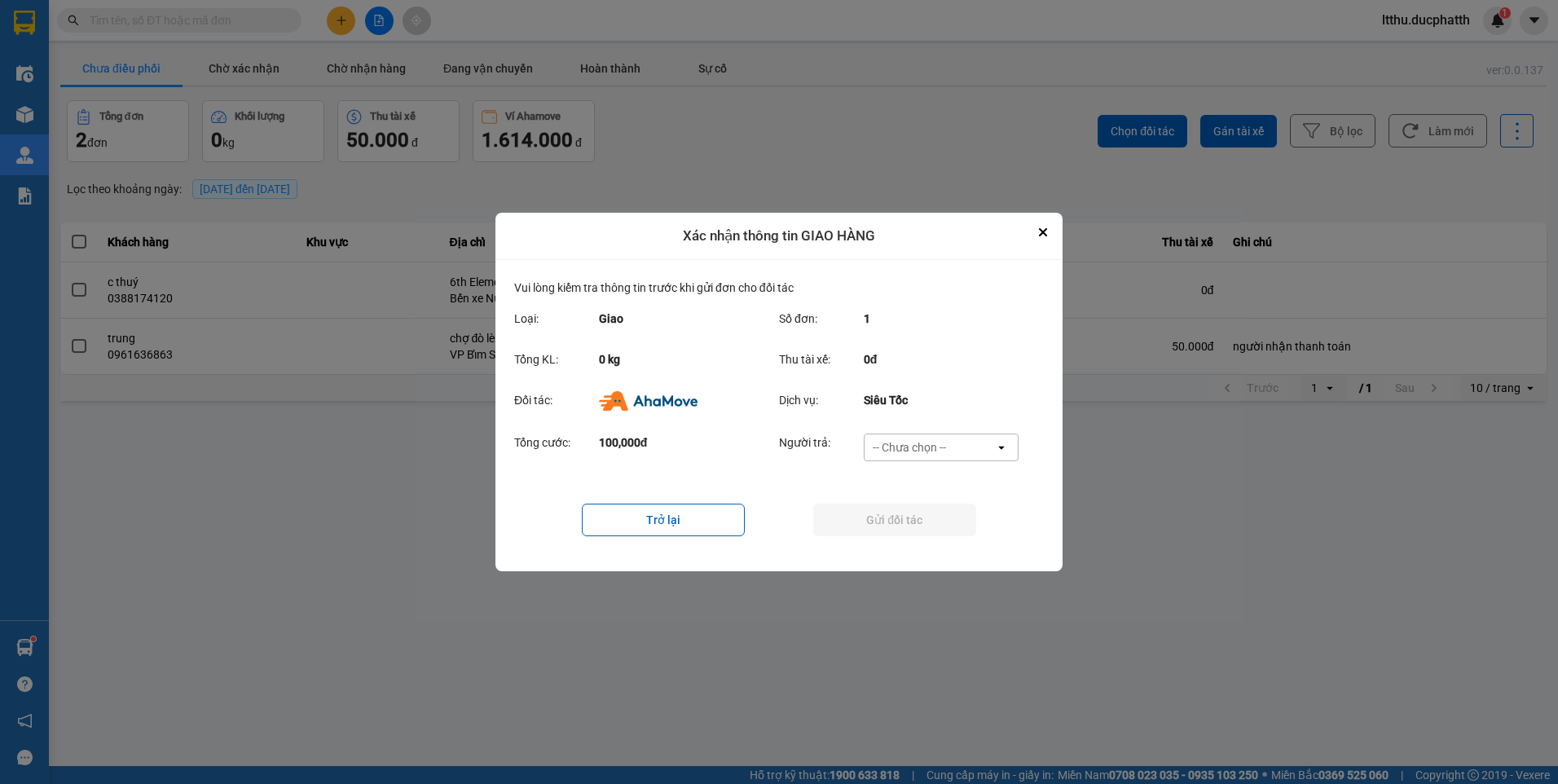
click at [911, 449] on div "-- Chưa chọn --" at bounding box center [910, 447] width 74 height 16
click at [902, 544] on span "Ví Ahamove" at bounding box center [909, 541] width 66 height 16
click at [912, 522] on button "Gửi đối tác" at bounding box center [895, 519] width 163 height 32
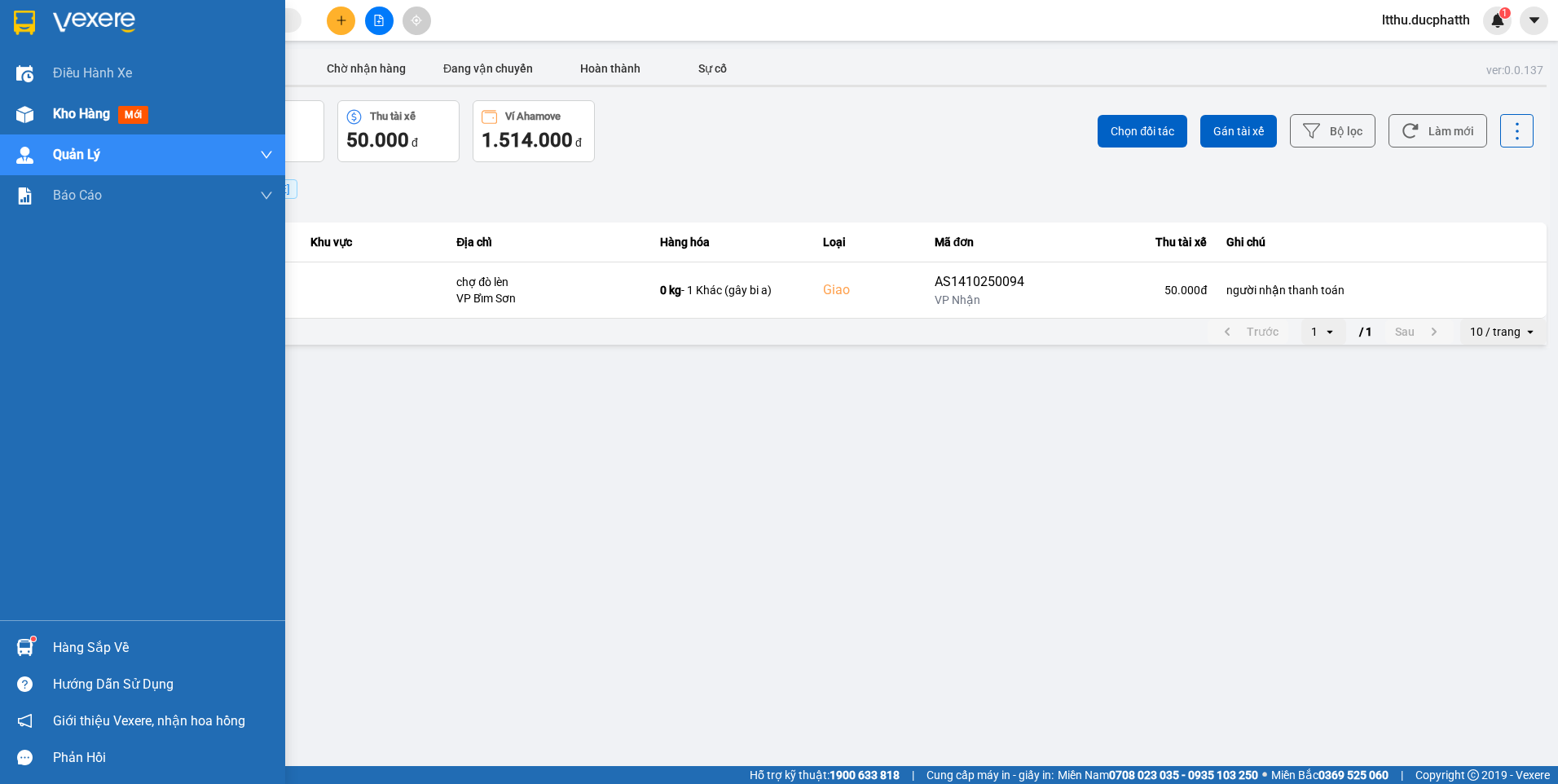
click at [38, 106] on div at bounding box center [25, 115] width 29 height 29
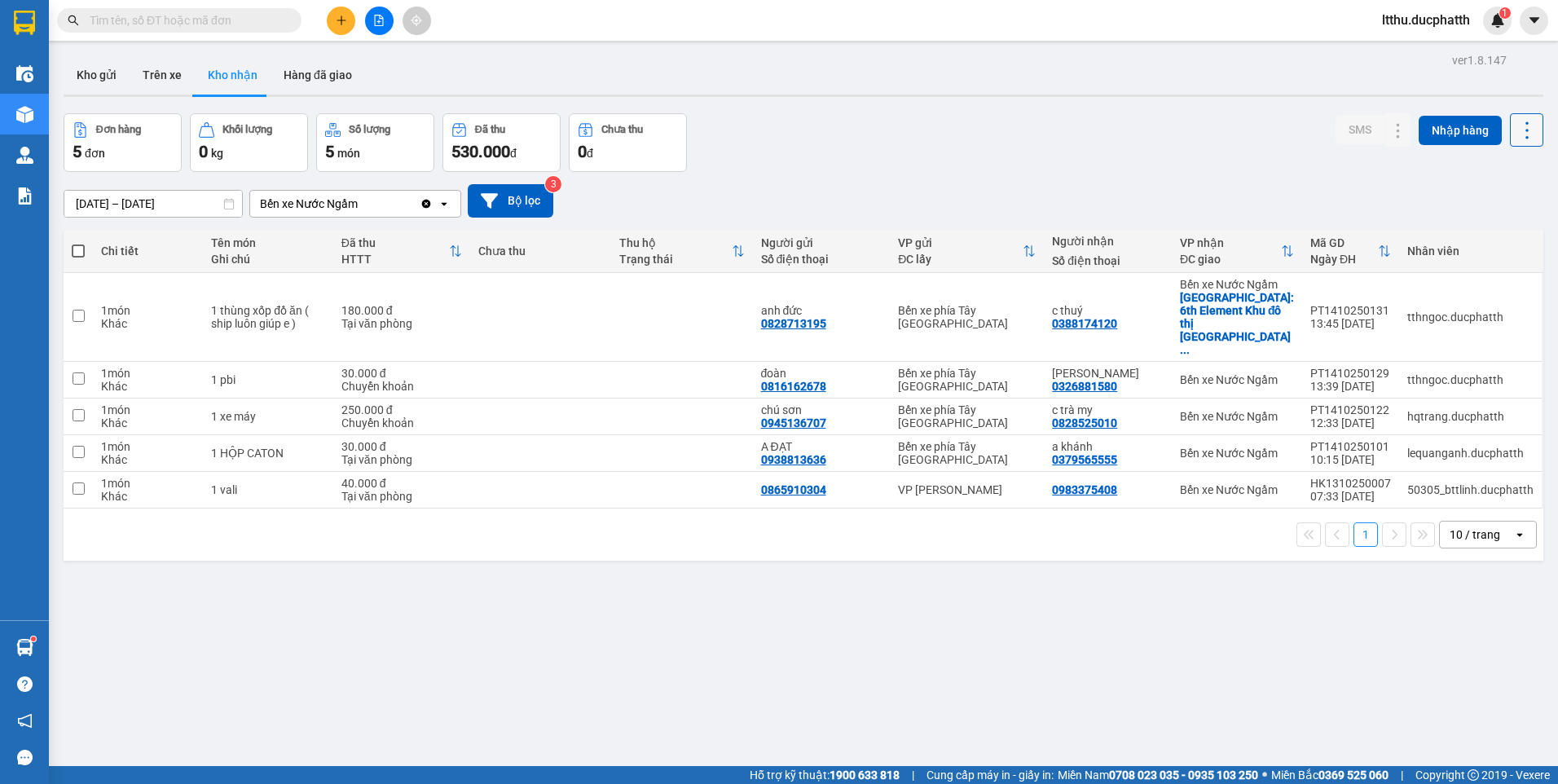
click at [1514, 115] on button at bounding box center [1527, 129] width 33 height 33
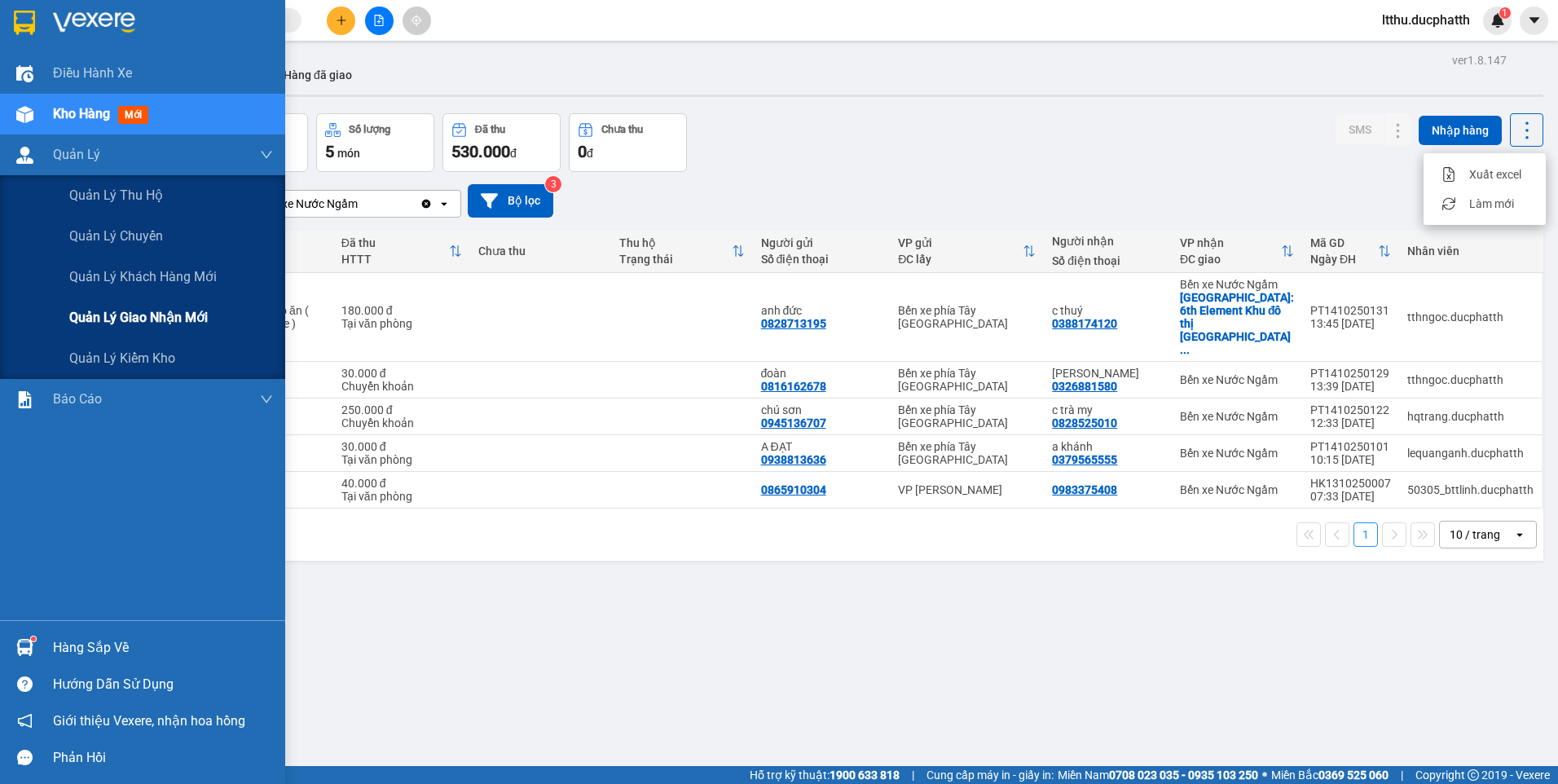
click at [139, 327] on span "Quản lý giao nhận mới" at bounding box center [138, 317] width 138 height 21
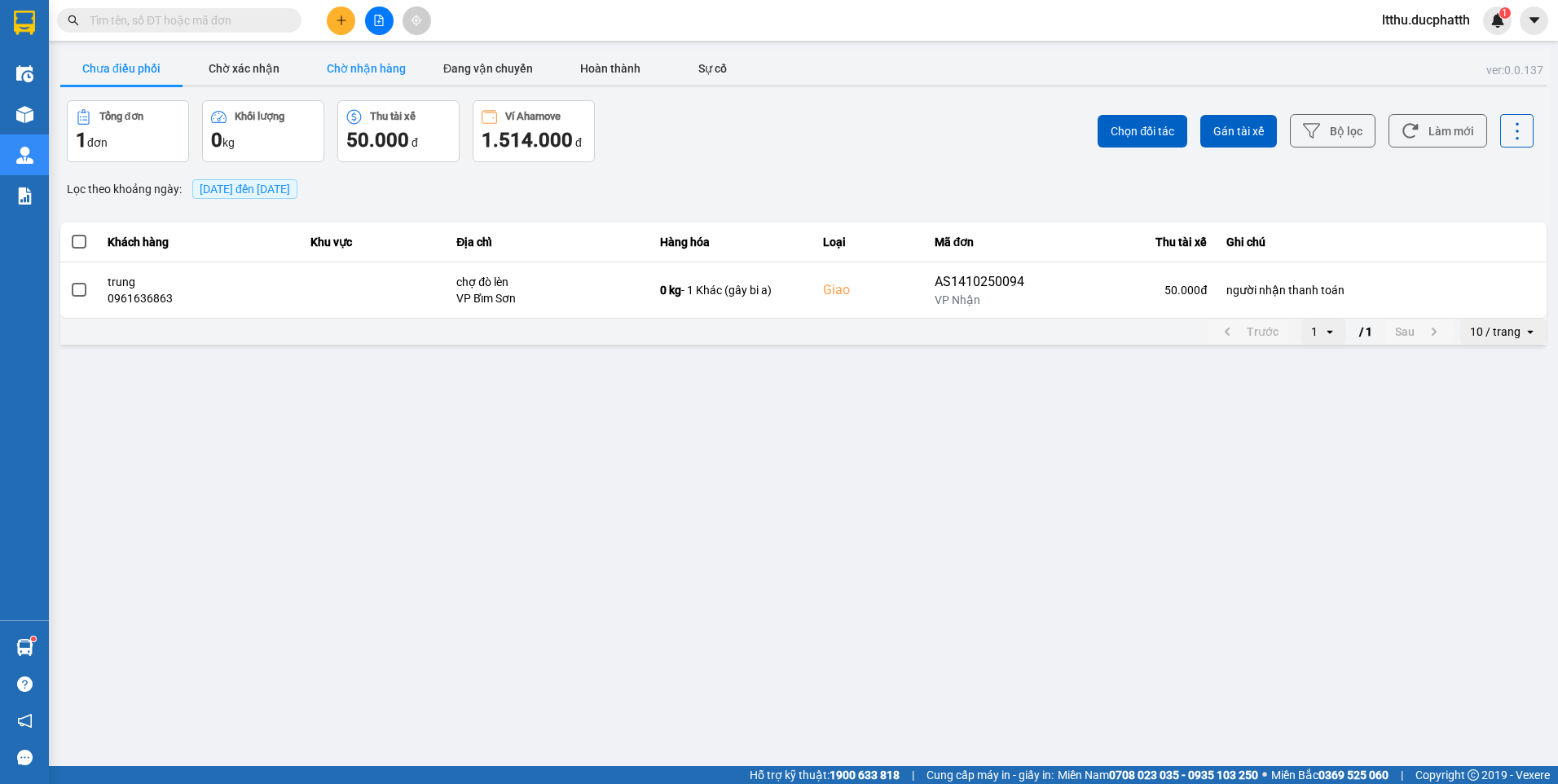
click at [374, 73] on button "Chờ nhận hàng" at bounding box center [366, 68] width 122 height 32
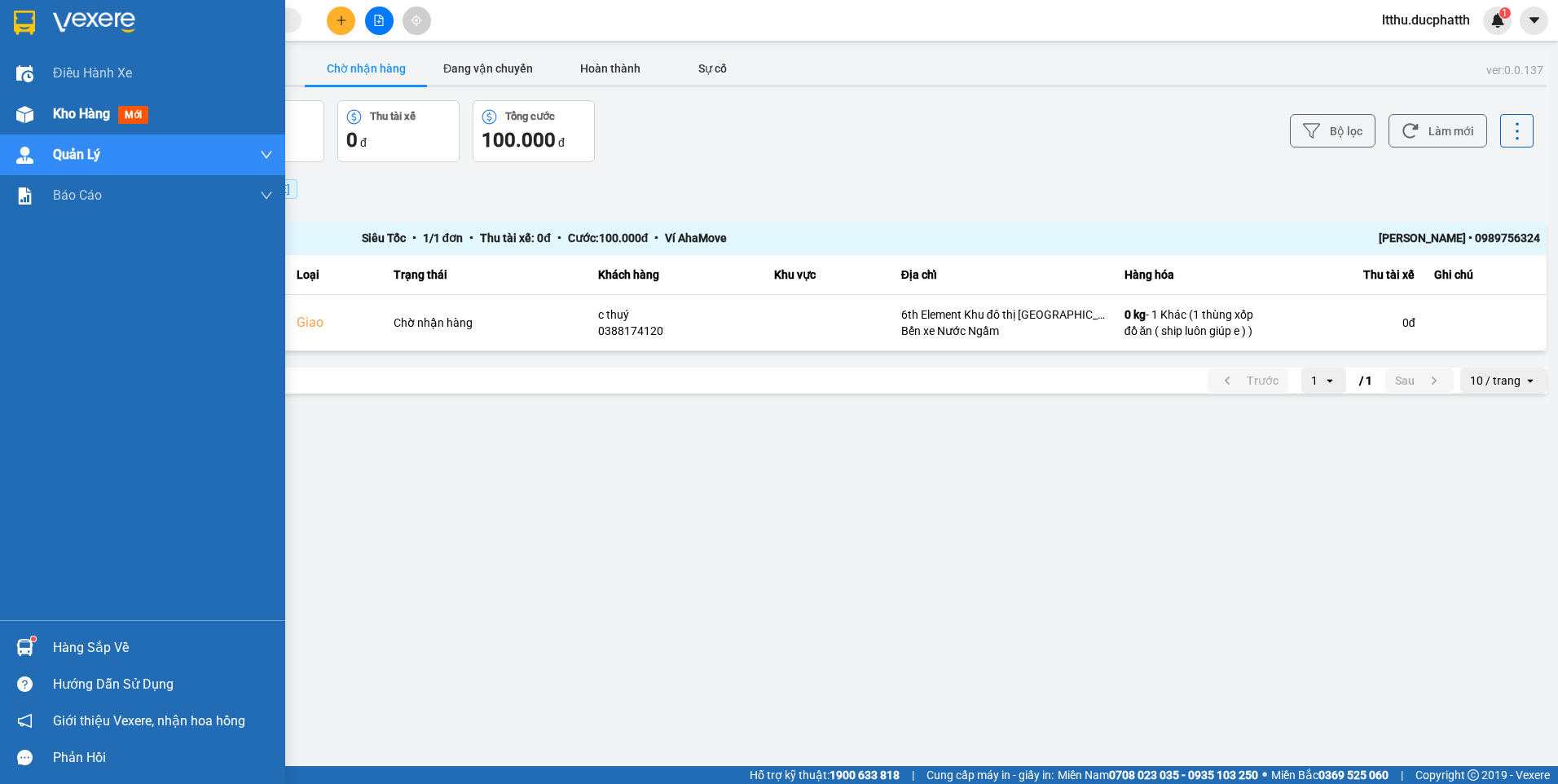
click at [58, 113] on span "Kho hàng" at bounding box center [82, 113] width 57 height 15
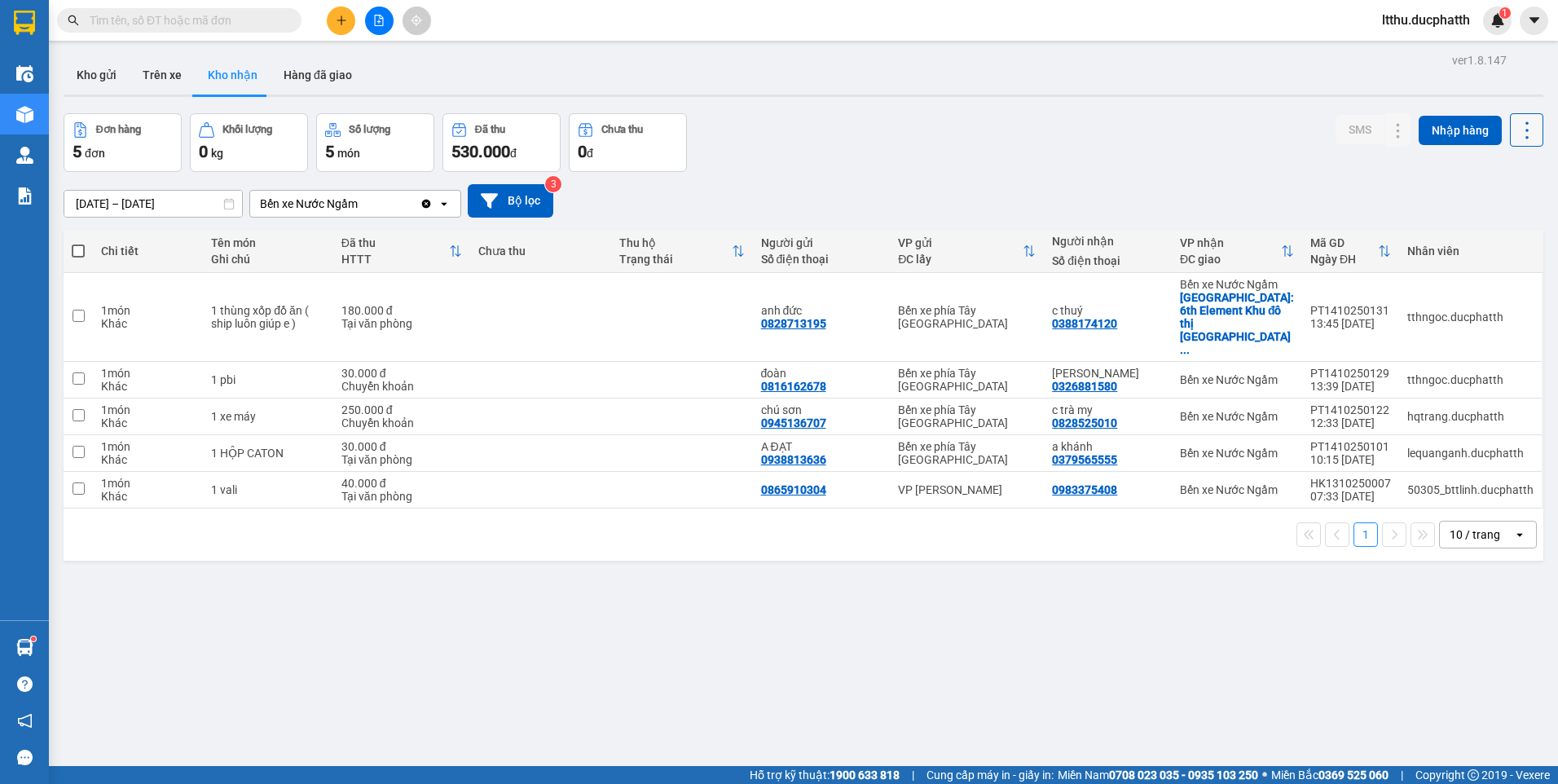
click at [1517, 130] on icon at bounding box center [1527, 130] width 22 height 22
click at [1493, 169] on span "Xuất excel" at bounding box center [1495, 174] width 52 height 16
click at [874, 179] on div "12/10/2025 – 14/10/2025 Press the down arrow key to interact with the calendar …" at bounding box center [803, 201] width 1480 height 57
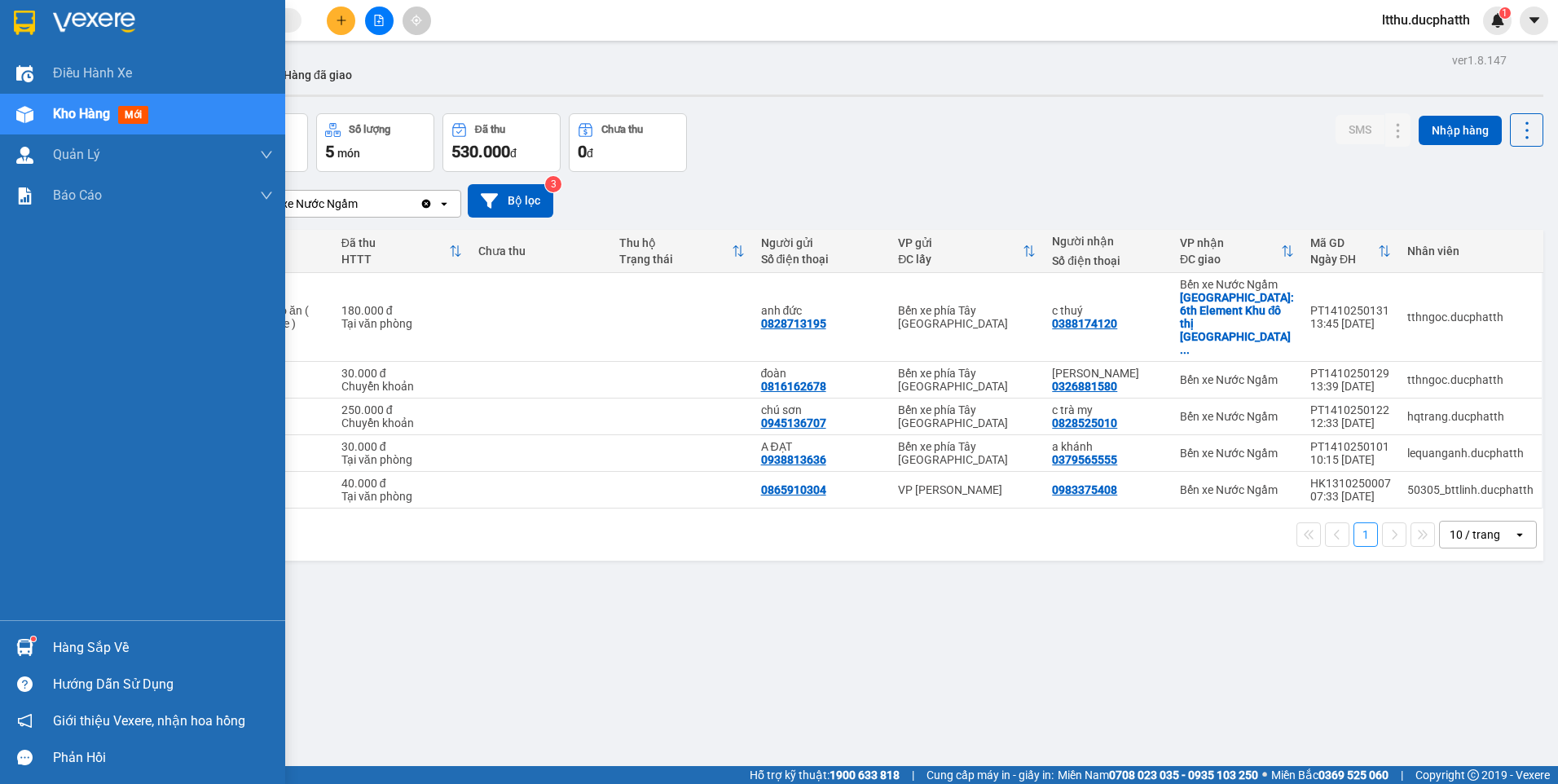
click at [57, 649] on div "Hàng sắp về" at bounding box center [162, 647] width 220 height 24
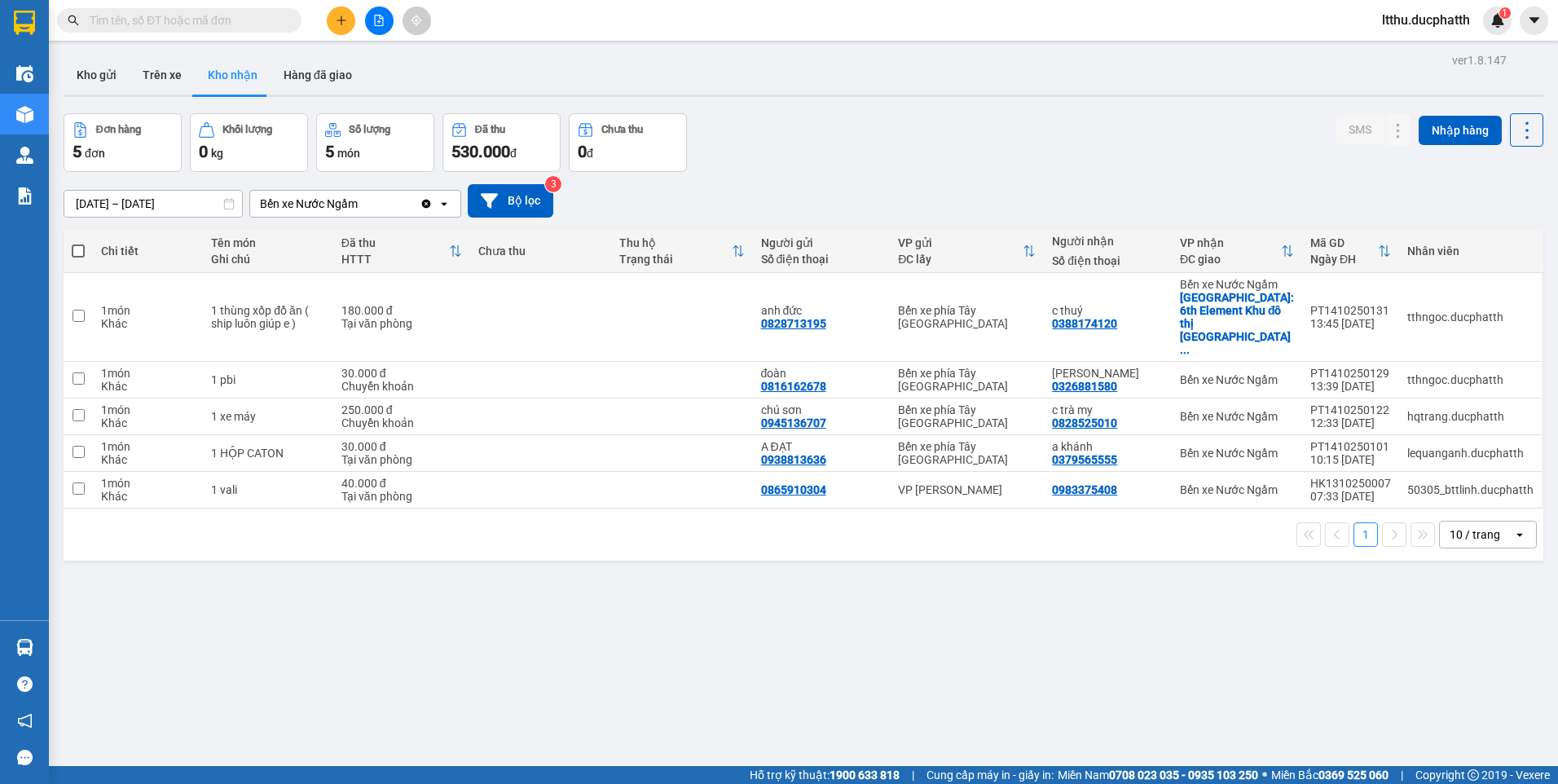
click at [1266, 639] on section "Kết quả tìm kiếm ( 0 ) Bộ lọc No Data ltthu.ducphatth 1 Điều hành xe Kho hàng m…" at bounding box center [779, 392] width 1558 height 784
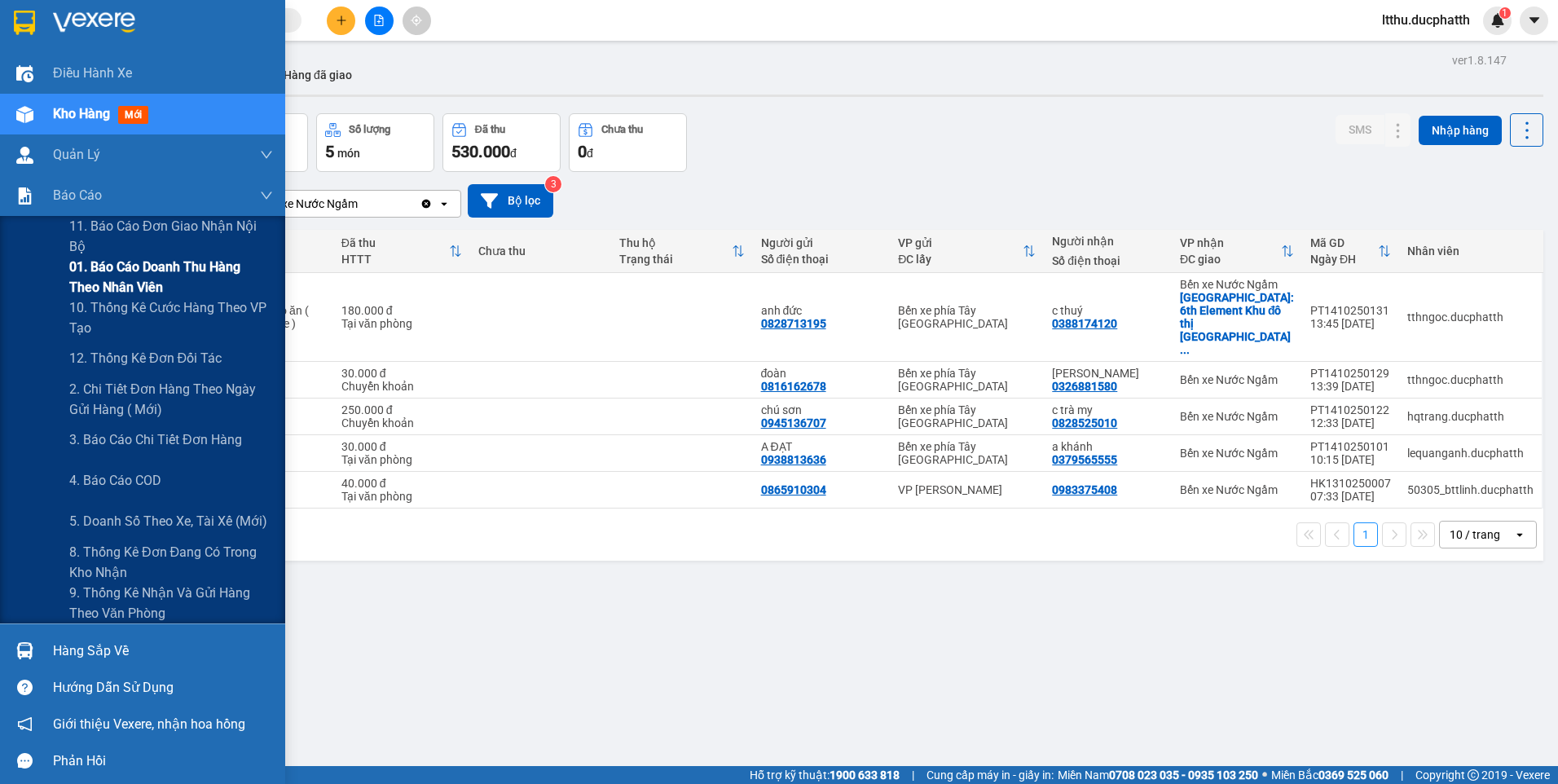
click at [118, 273] on span "01. Báo cáo doanh thu hàng theo nhân viên" at bounding box center [171, 276] width 204 height 40
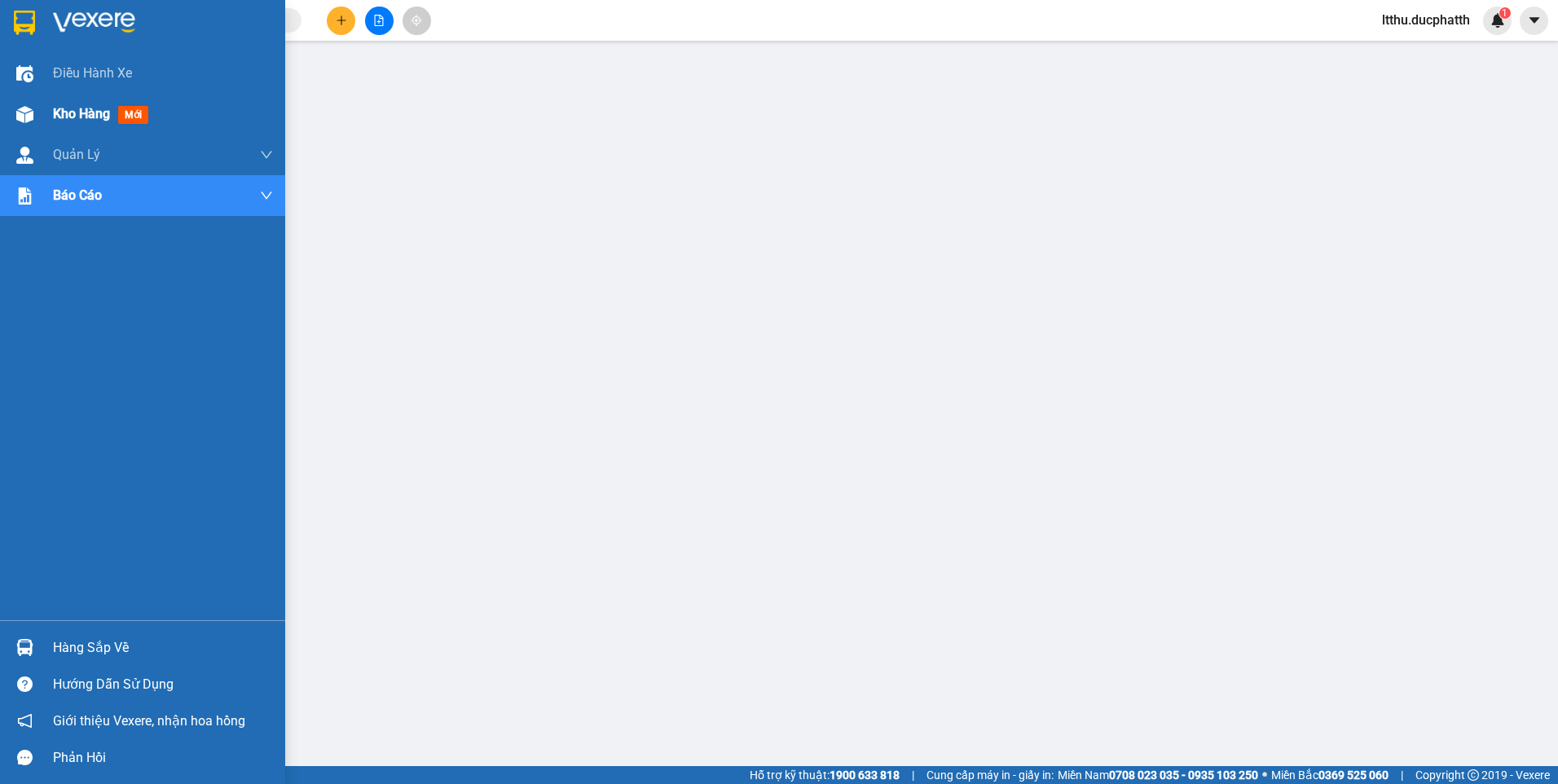
click at [81, 118] on span "Kho hàng" at bounding box center [82, 113] width 57 height 15
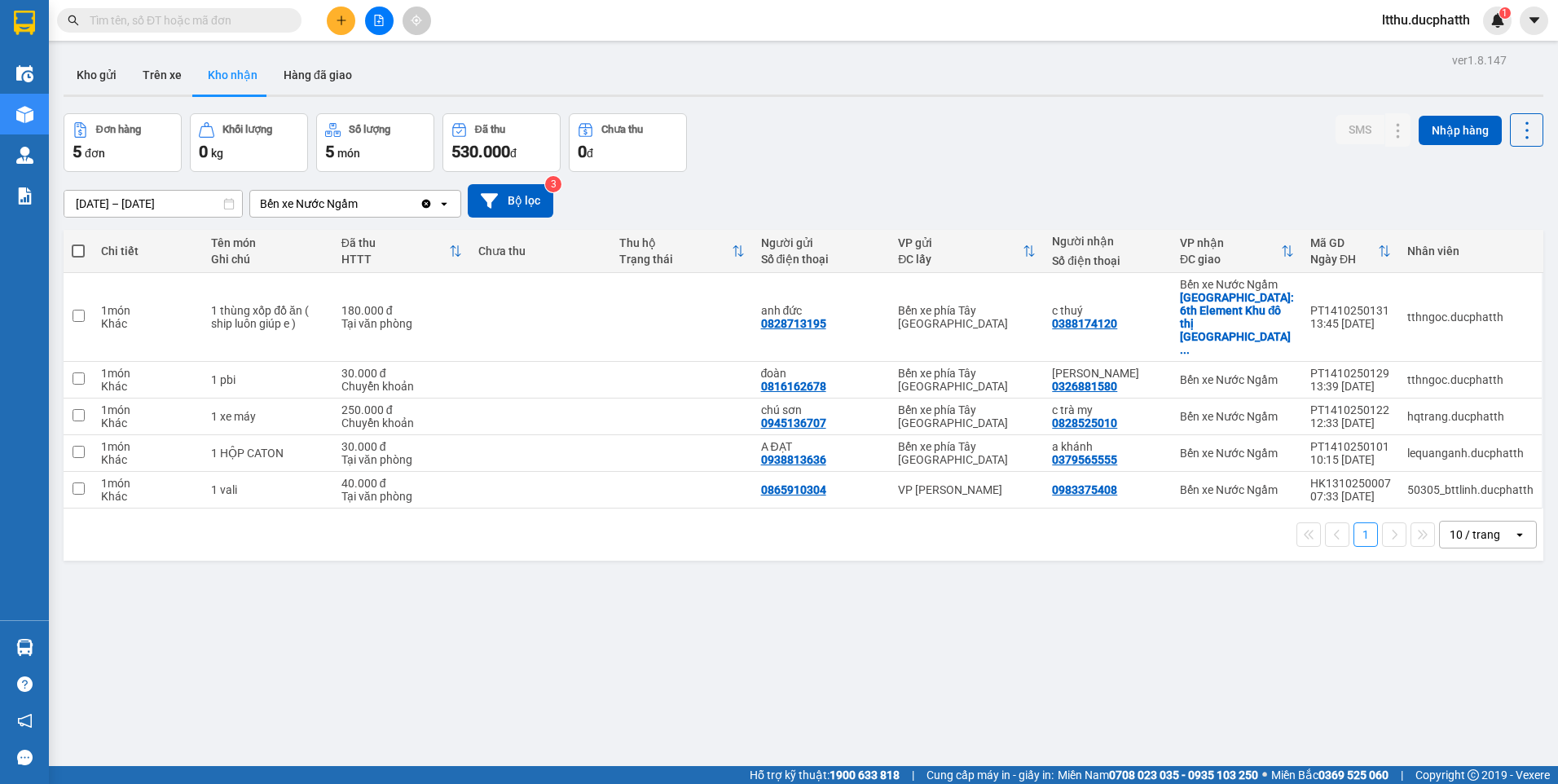
click at [1443, 25] on span "ltthu.ducphatth" at bounding box center [1426, 20] width 114 height 21
click at [1440, 48] on span "Đăng xuất" at bounding box center [1432, 50] width 83 height 18
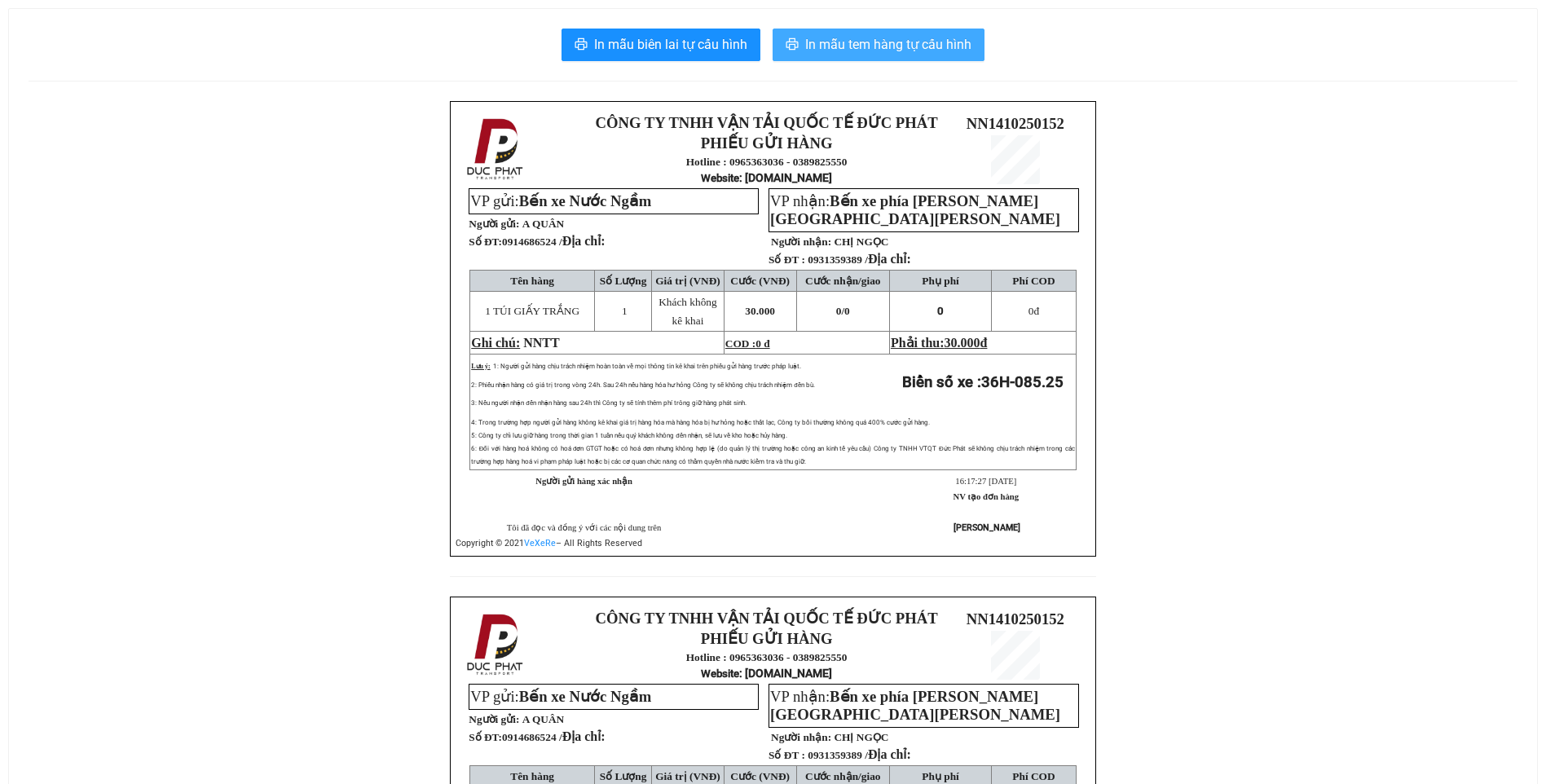
click at [881, 48] on span "In mẫu tem hàng tự cấu hình" at bounding box center [887, 44] width 166 height 21
click at [898, 43] on span "In mẫu tem hàng tự cấu hình" at bounding box center [887, 44] width 166 height 21
click at [922, 39] on span "In mẫu tem hàng tự cấu hình" at bounding box center [887, 44] width 166 height 21
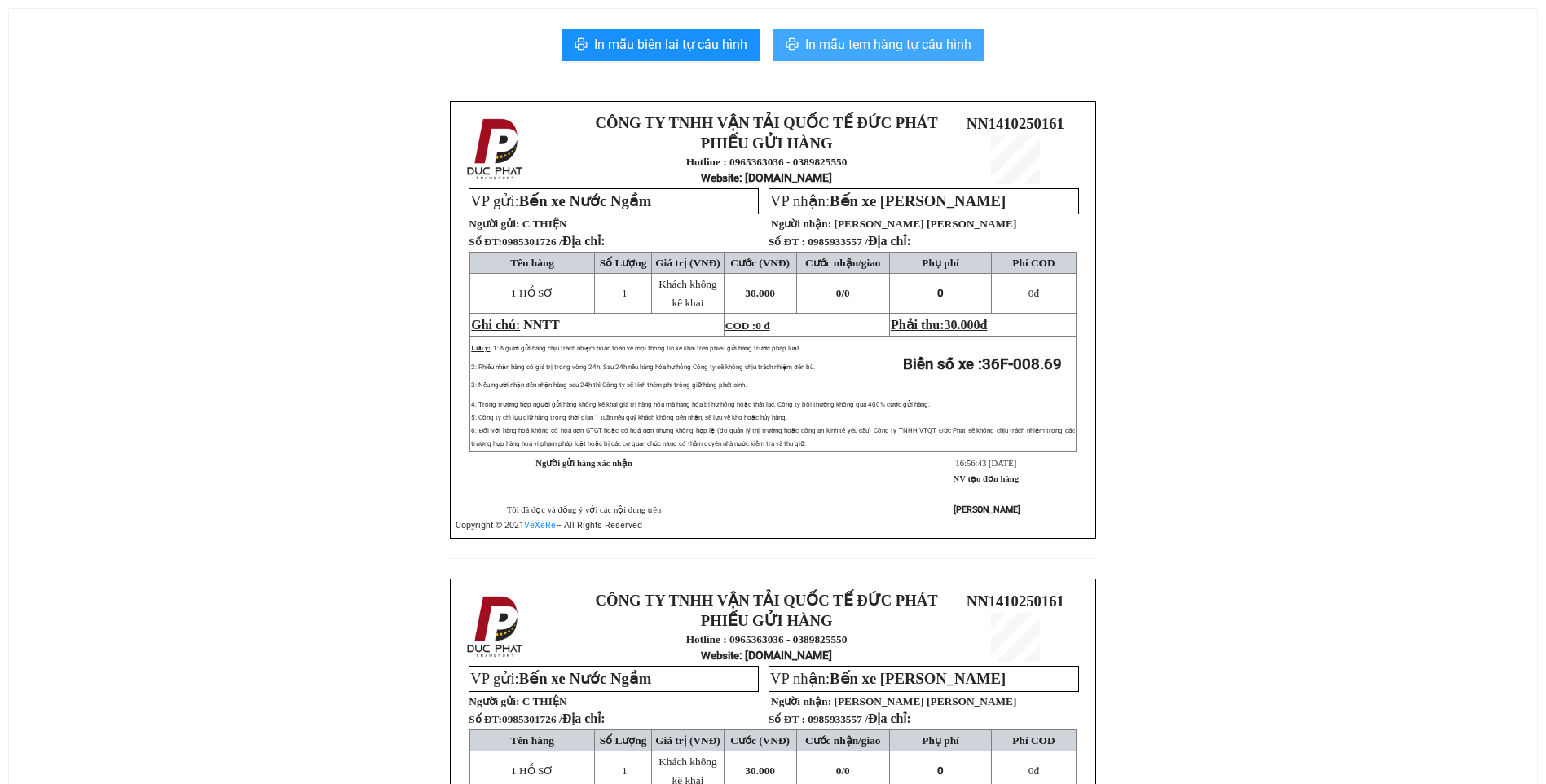
click at [909, 55] on span "In mẫu tem hàng tự cấu hình" at bounding box center [887, 44] width 166 height 21
